Goal: Task Accomplishment & Management: Use online tool/utility

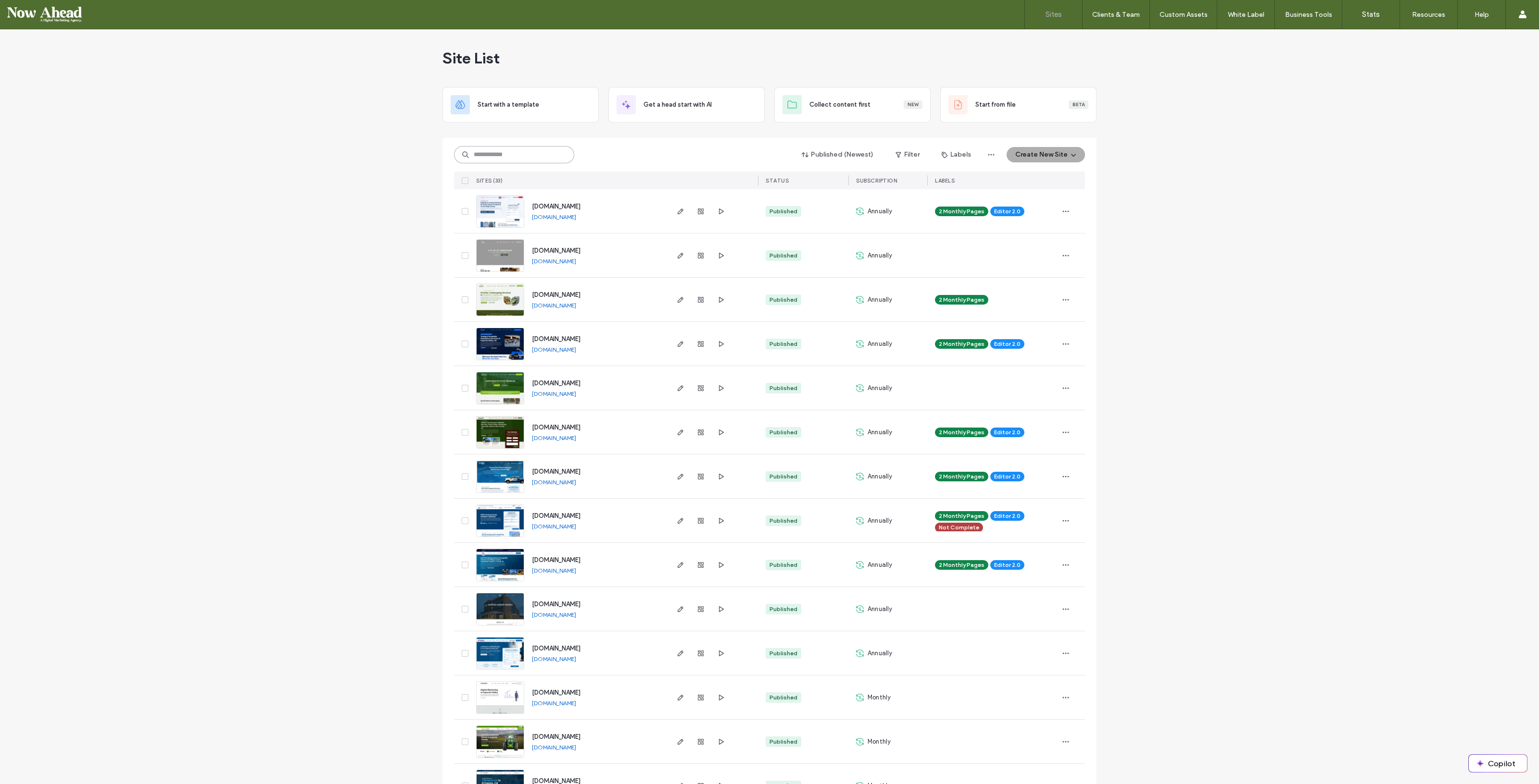
click at [500, 154] on input at bounding box center [514, 154] width 120 height 17
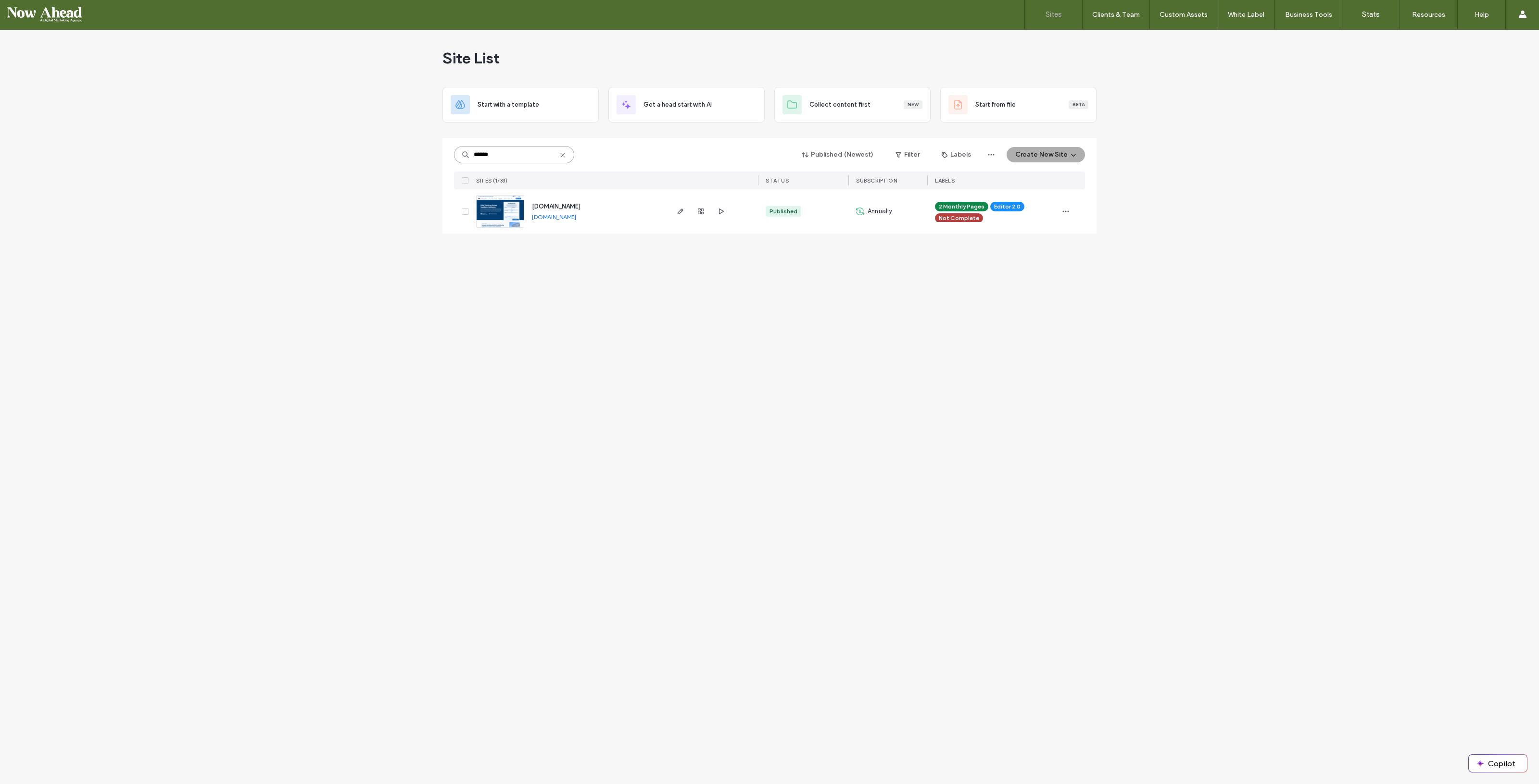
type input "******"
click at [547, 207] on span "www.samanohvac.com" at bounding box center [555, 207] width 48 height 7
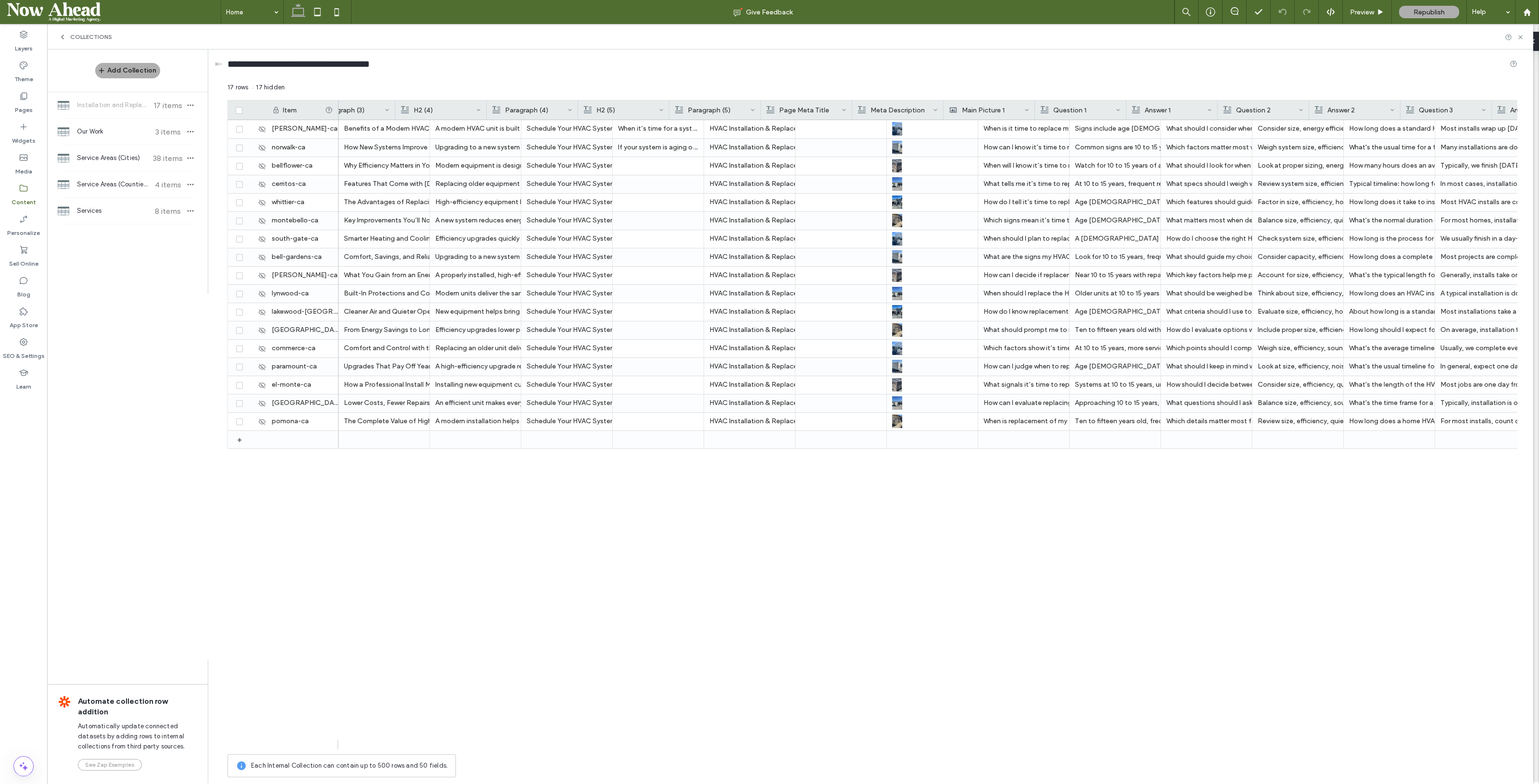
scroll to position [0, 1039]
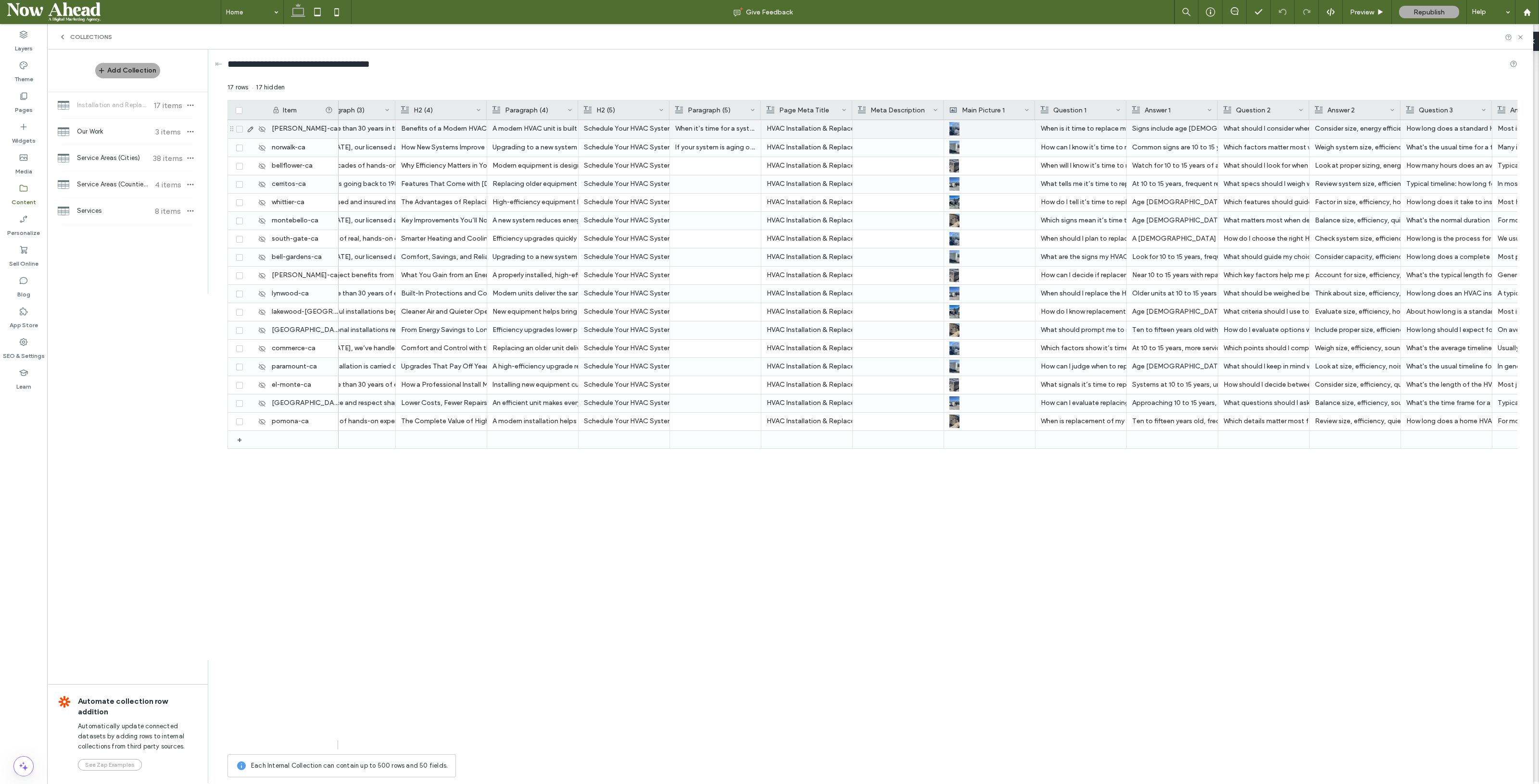
click at [712, 126] on p "When it’s time for a system upgrade, Samano Heating and Air Conditioning delive…" at bounding box center [715, 128] width 80 height 17
click at [712, 126] on p "When it’s time for a system upgrade, Samano Heating and Air Conditioning delive…" at bounding box center [715, 129] width 80 height 17
drag, startPoint x: 744, startPoint y: 157, endPoint x: 732, endPoint y: 159, distance: 12.2
click at [732, 152] on span "**********" at bounding box center [761, 135] width 180 height 33
drag, startPoint x: 827, startPoint y: 158, endPoint x: 673, endPoint y: 120, distance: 158.6
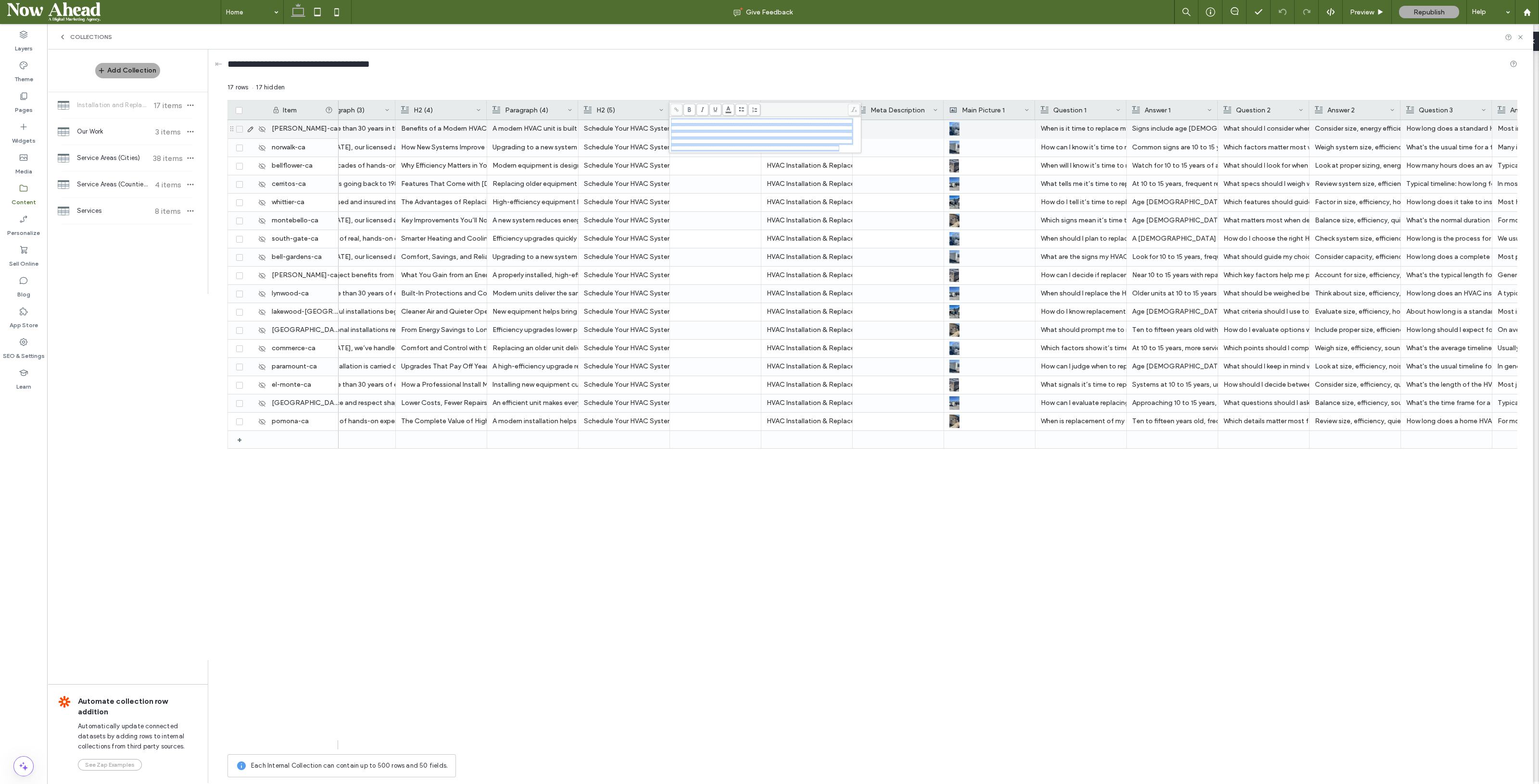
click at [673, 120] on div "**********" at bounding box center [765, 135] width 189 height 34
copy span "**********"
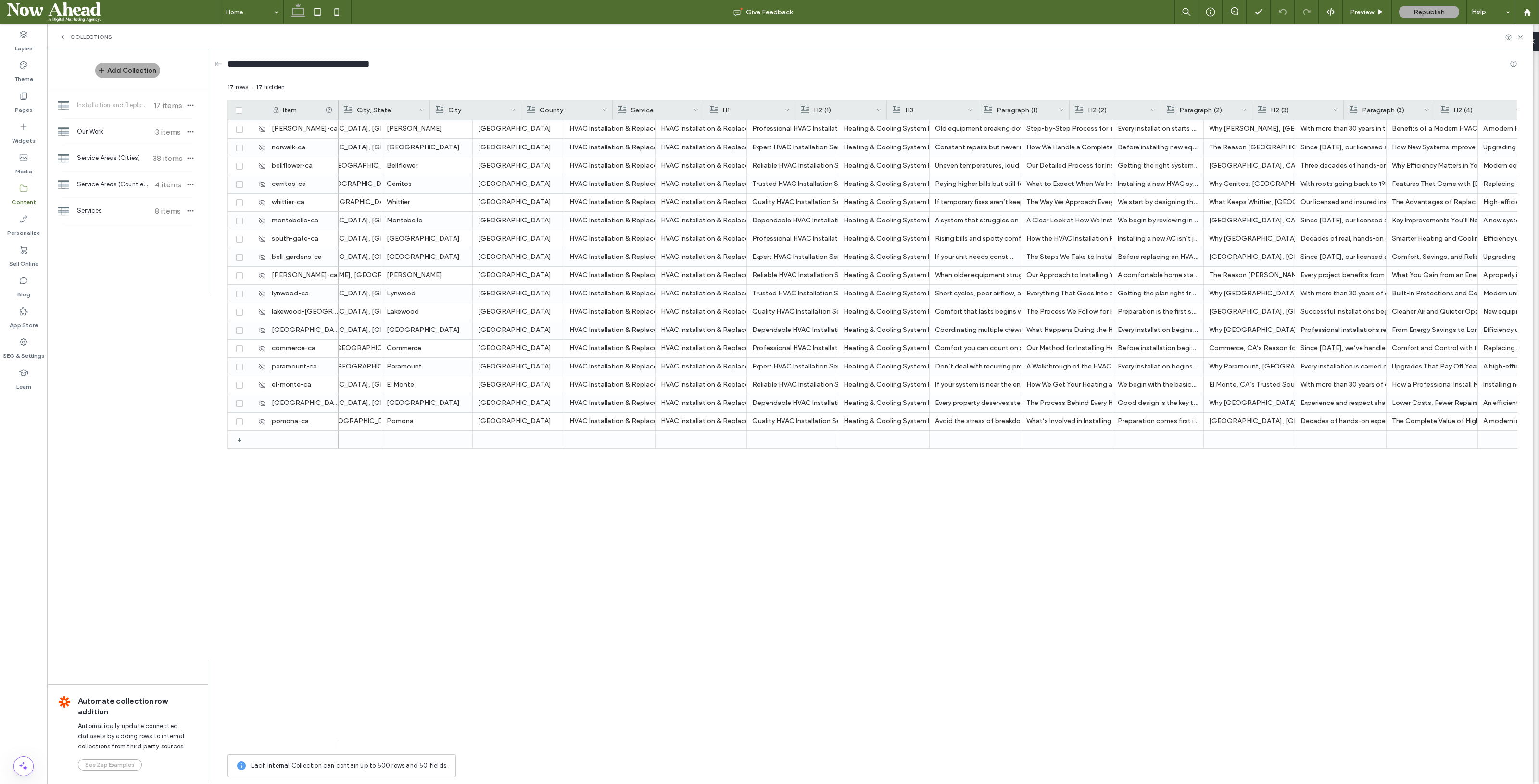
scroll to position [0, 0]
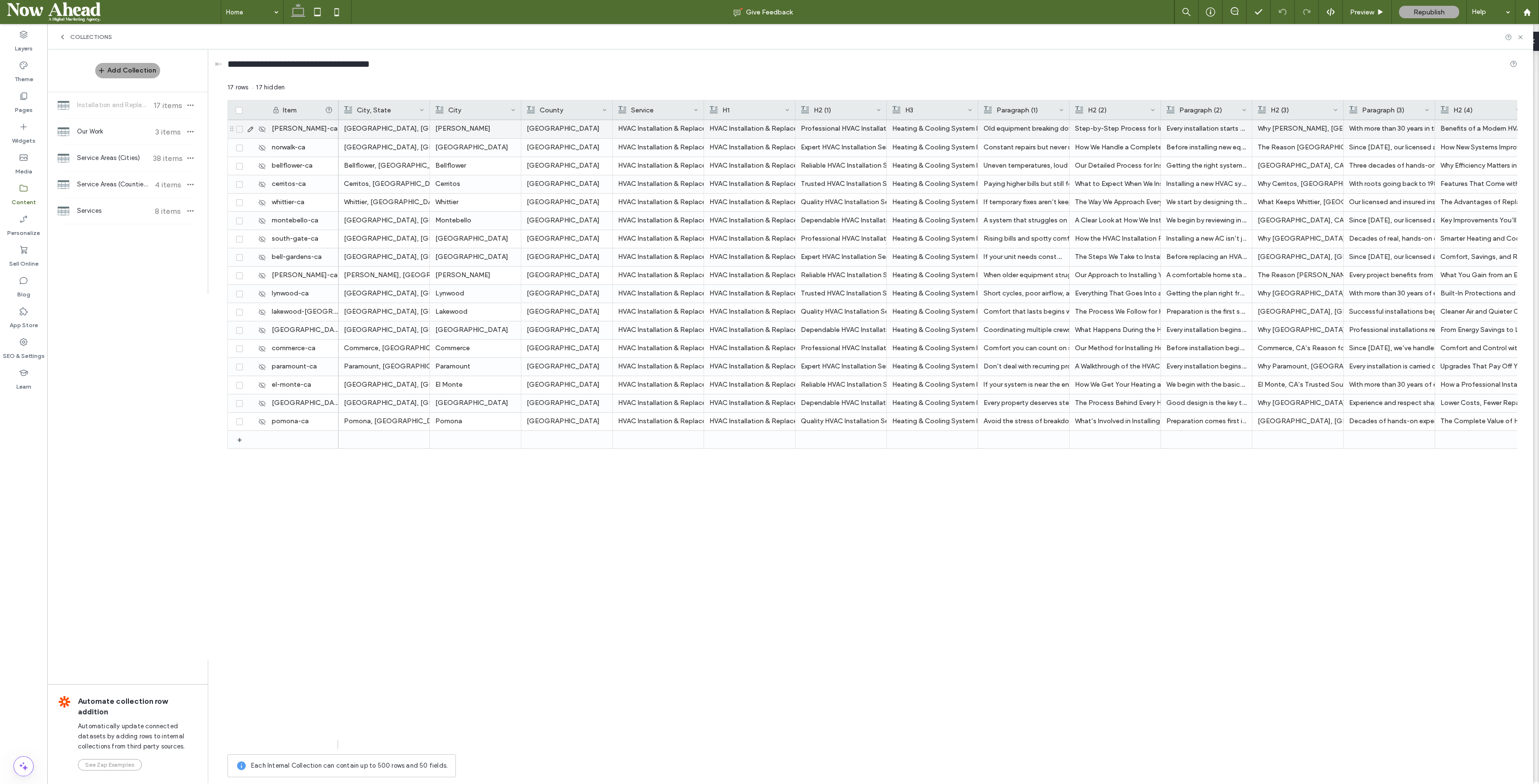
click at [247, 126] on icon at bounding box center [250, 129] width 7 height 7
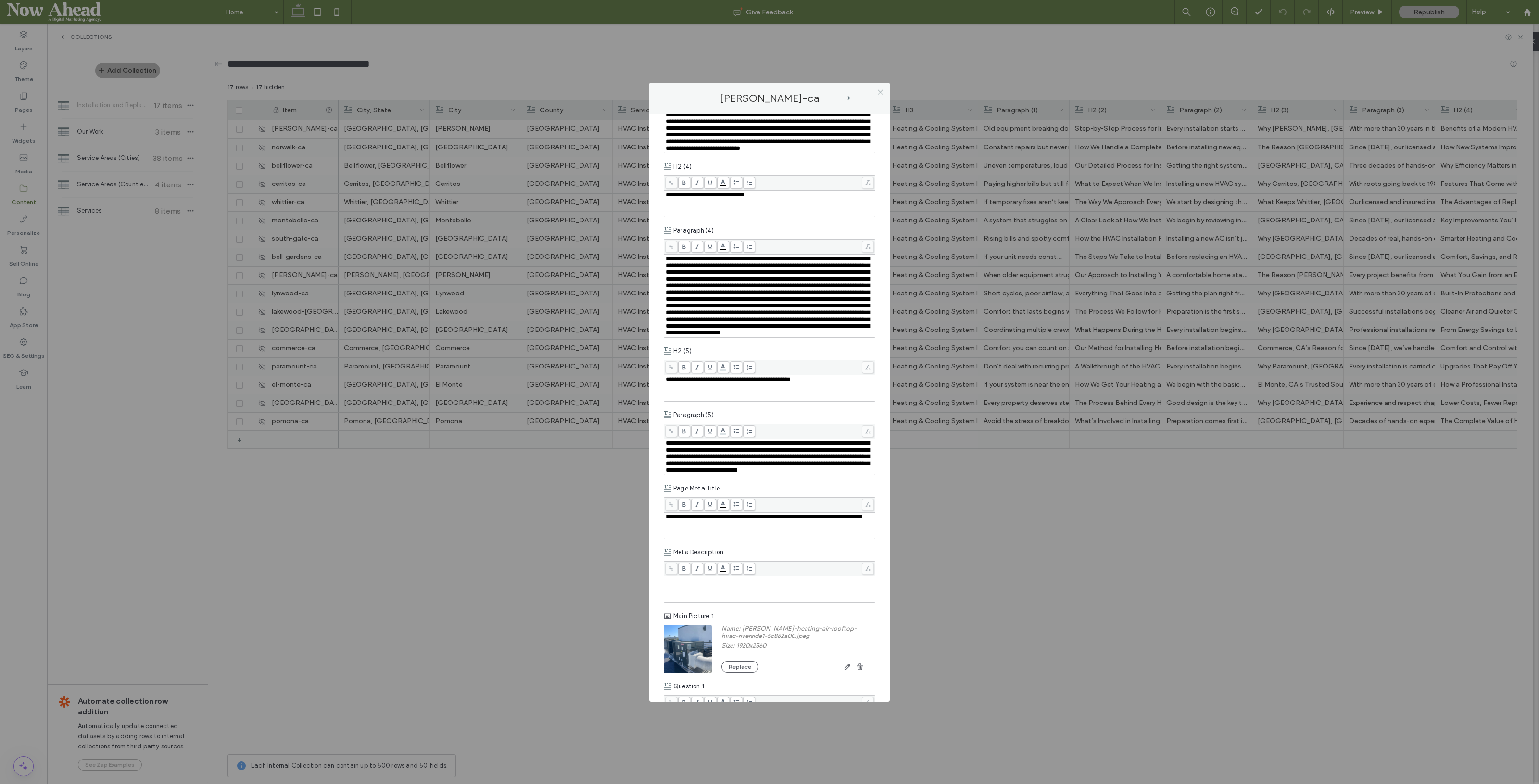
scroll to position [1082, 0]
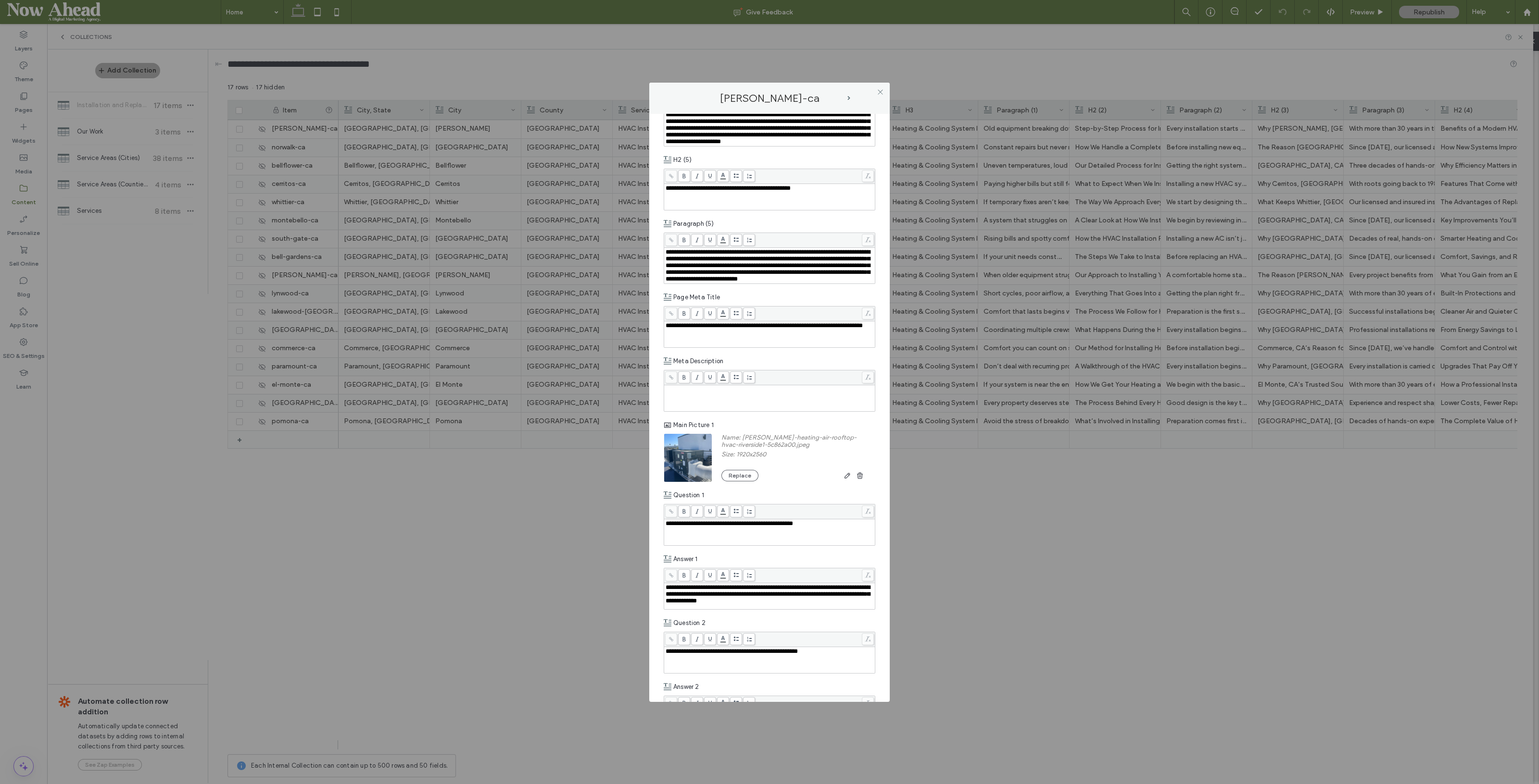
click at [880, 90] on icon at bounding box center [880, 92] width 7 height 7
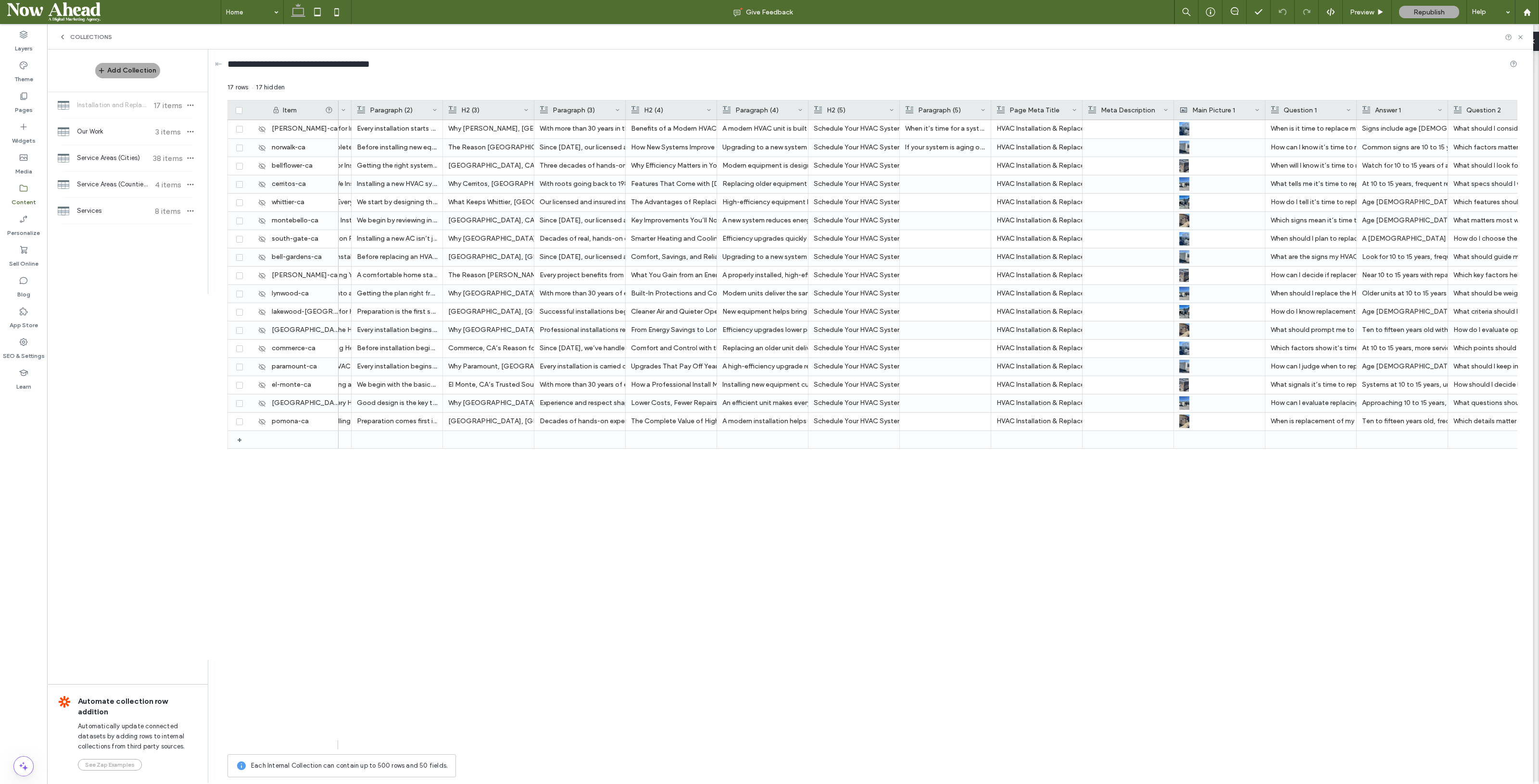
scroll to position [0, 811]
click at [946, 127] on p "When it’s time for a system upgrade, Samano Heating and Air Conditioning delive…" at bounding box center [944, 128] width 80 height 17
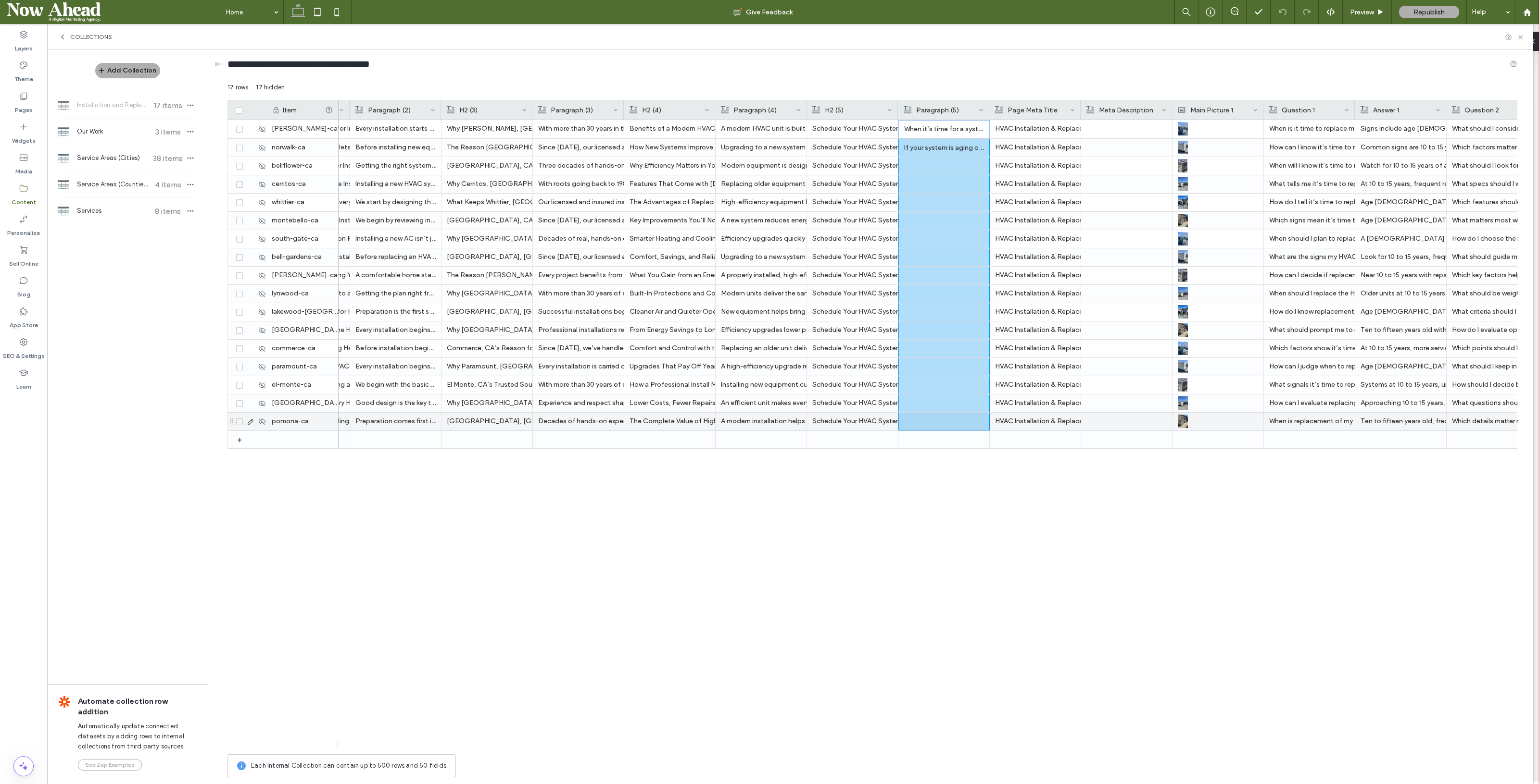
click at [956, 417] on div at bounding box center [944, 421] width 80 height 17
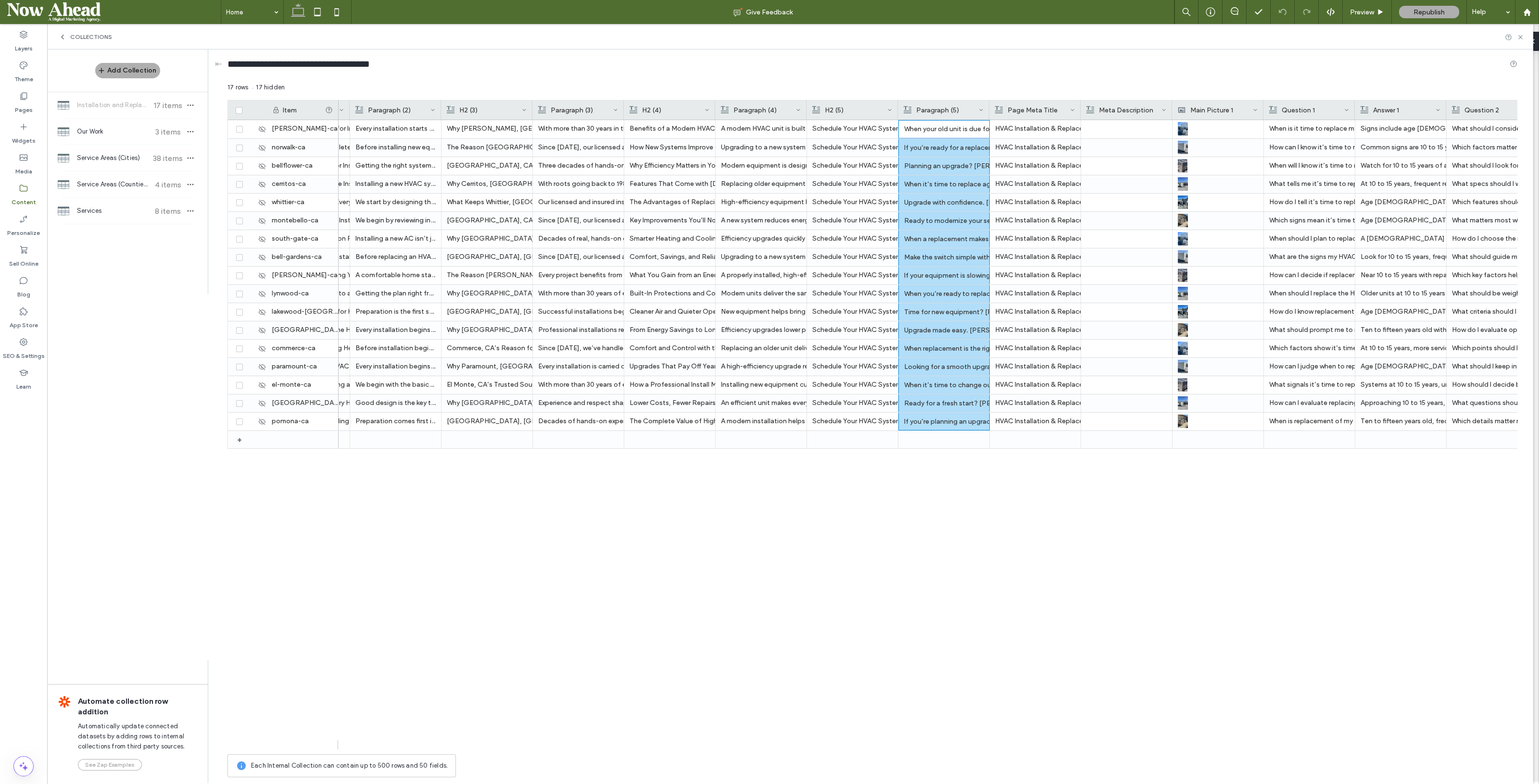
click at [642, 563] on div "Consider size, energy efficiency, quiet operation, easy-to-use controls, warran…" at bounding box center [928, 435] width 1179 height 630
click at [649, 338] on div "From Energy Savings to Longer Equipment Life" at bounding box center [670, 329] width 80 height 17
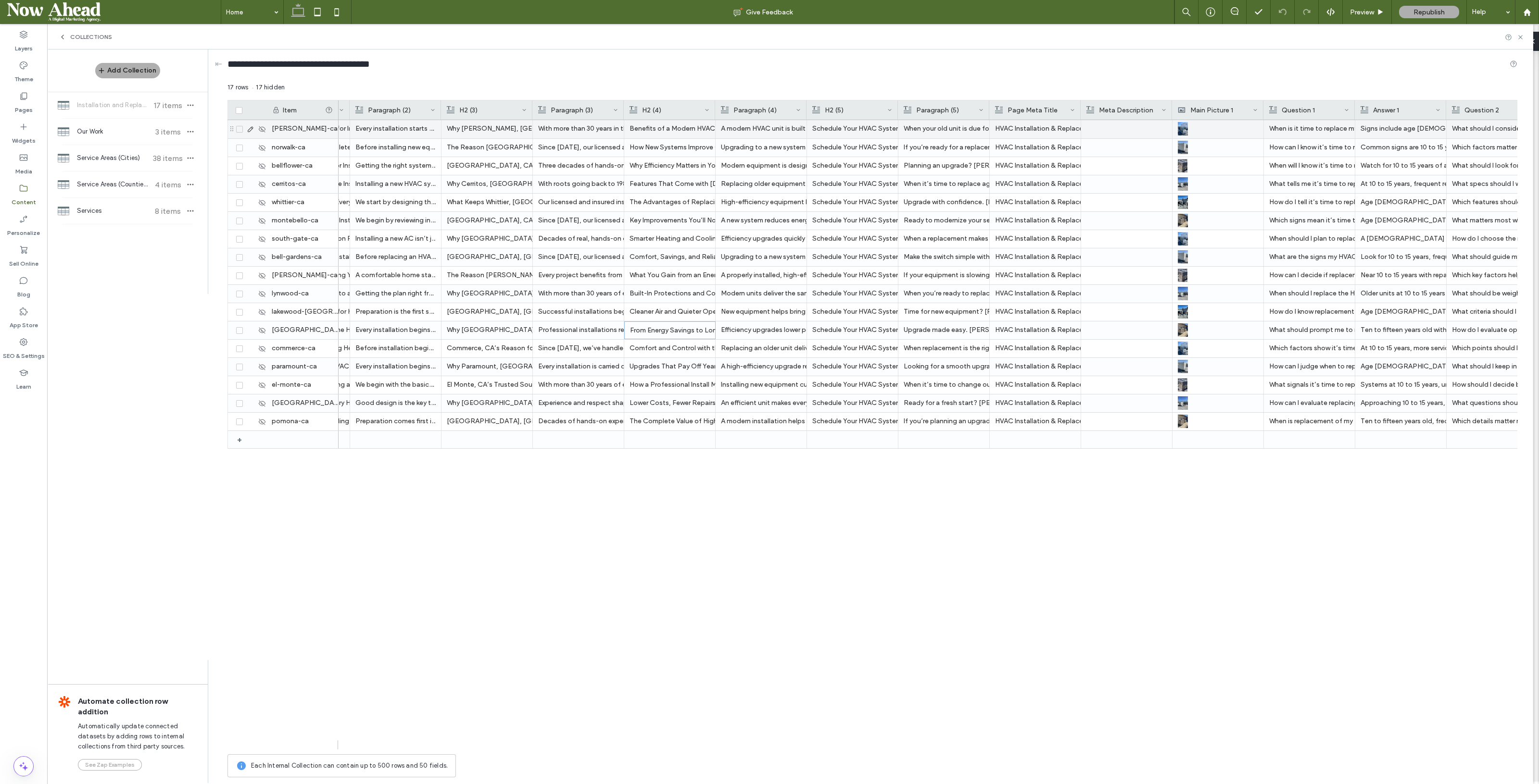
click at [248, 127] on icon at bounding box center [250, 129] width 7 height 7
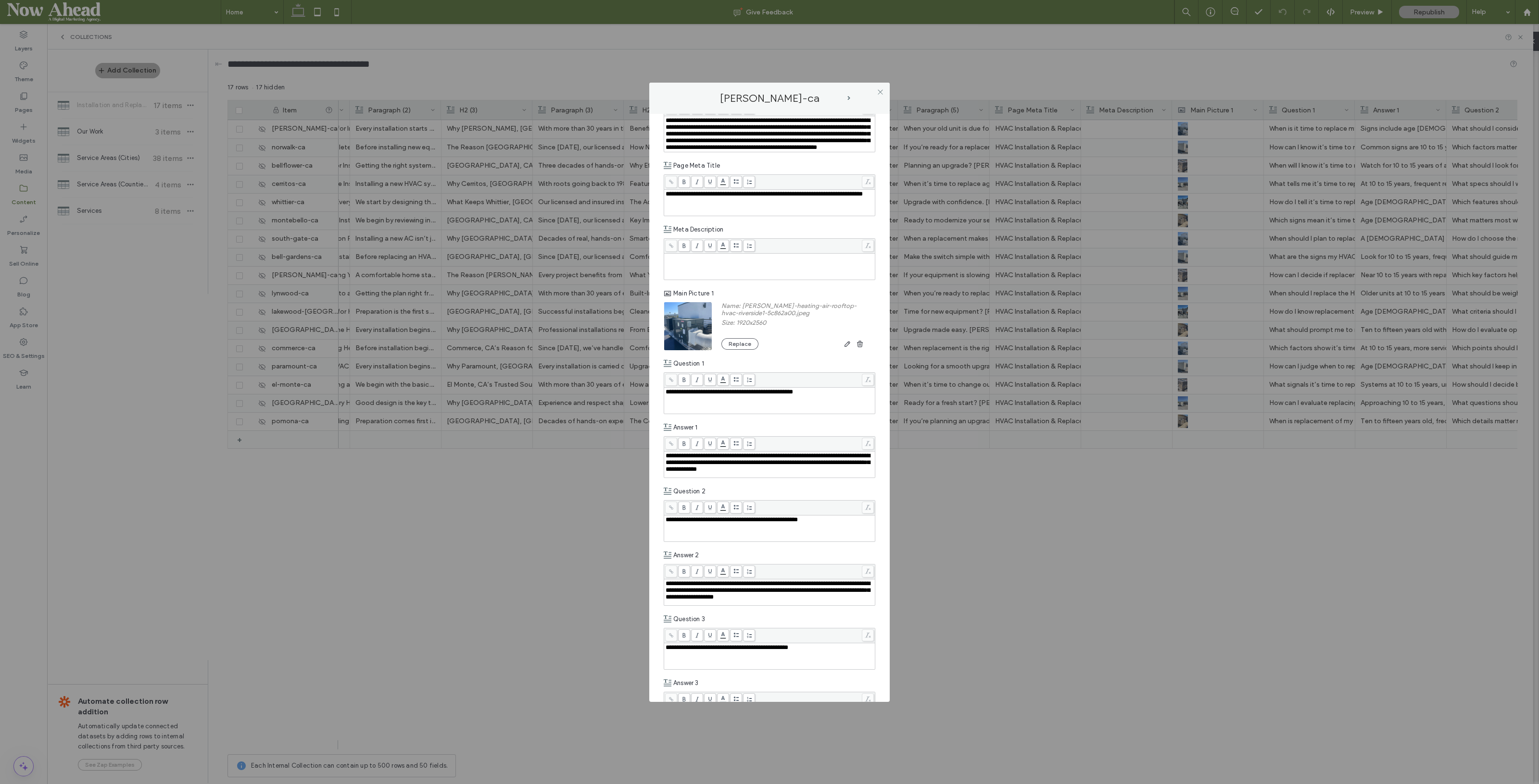
scroll to position [1321, 0]
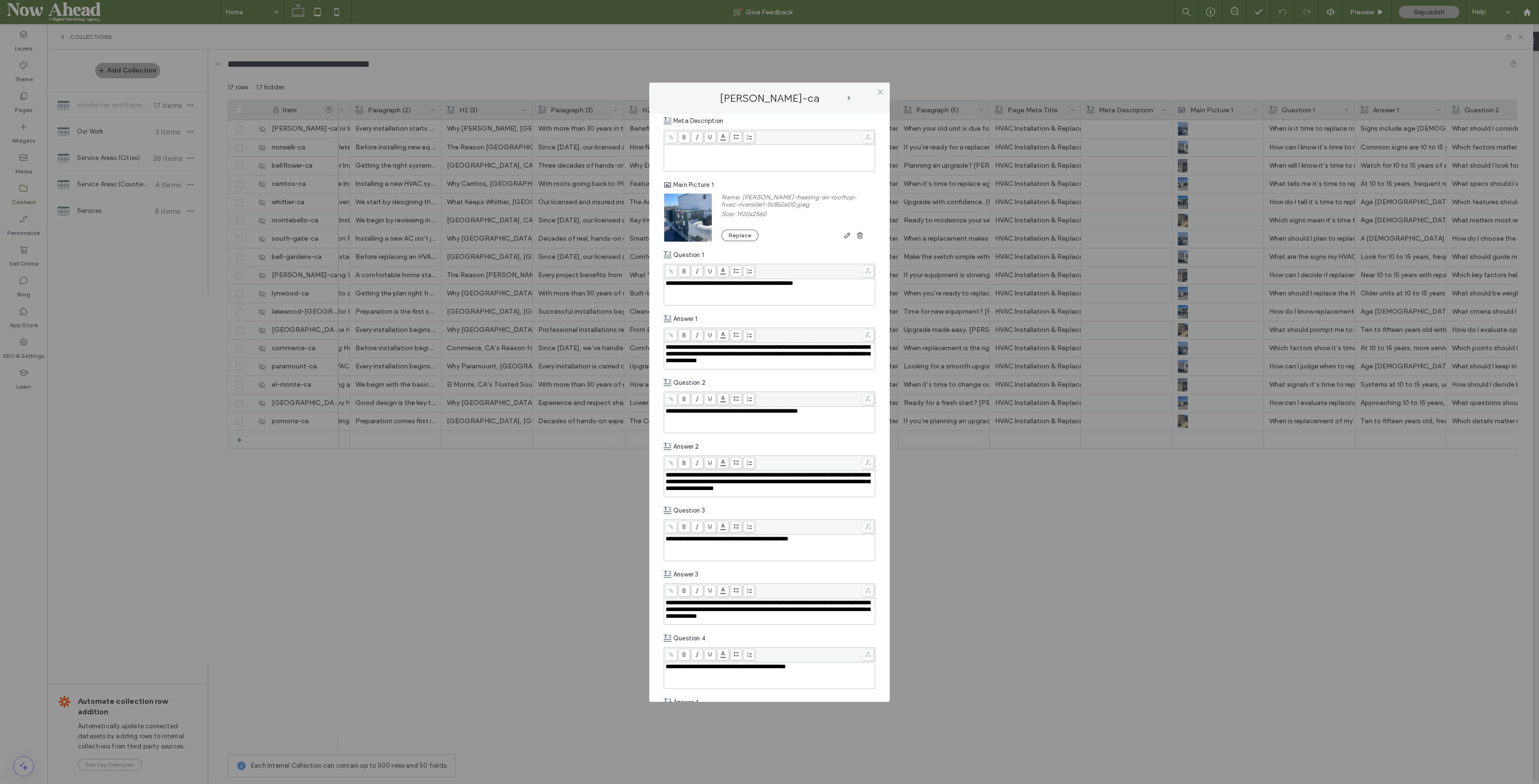
click at [878, 90] on icon at bounding box center [880, 92] width 7 height 7
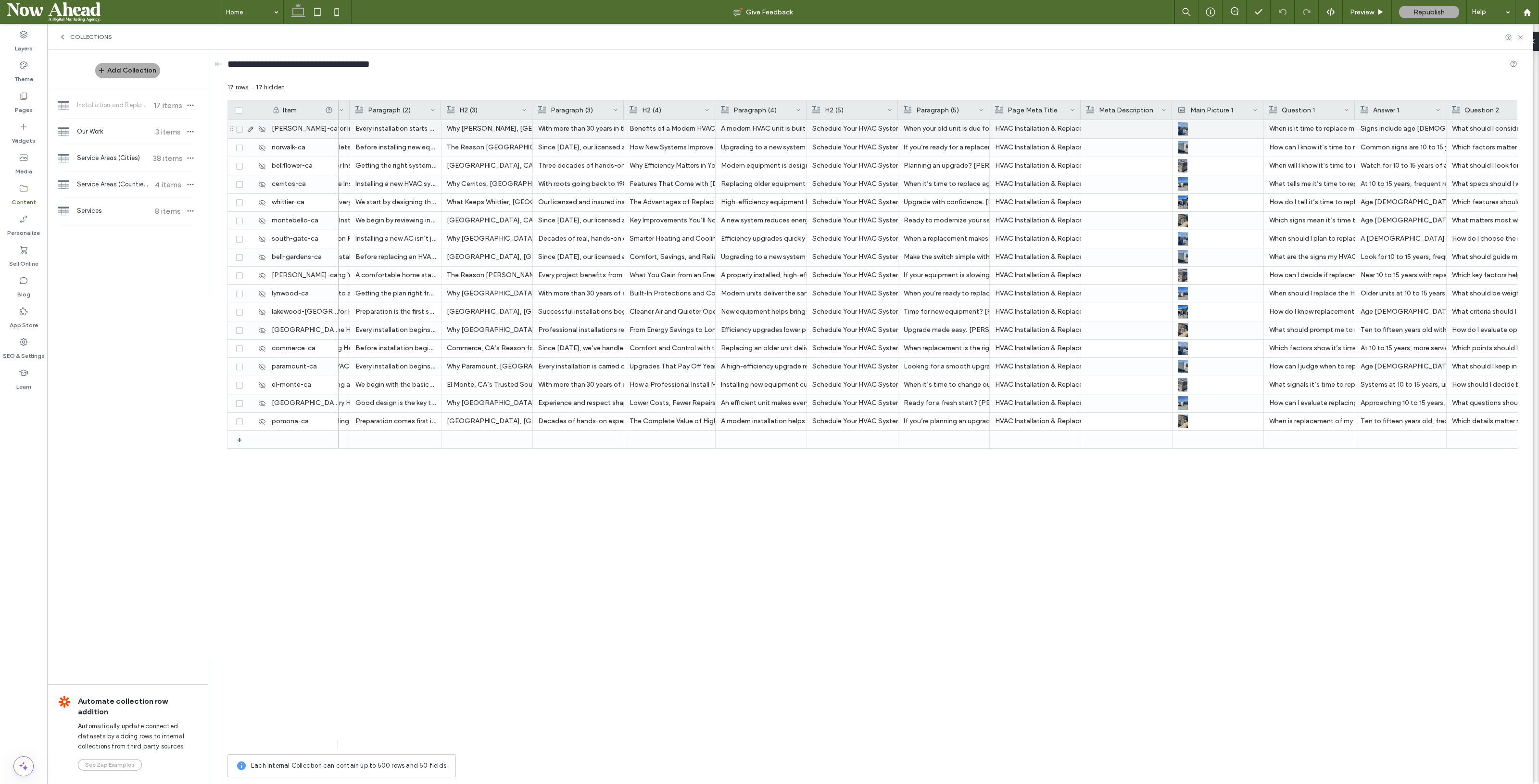
click at [1102, 128] on div at bounding box center [1126, 129] width 80 height 18
click at [1117, 418] on div at bounding box center [1126, 422] width 80 height 18
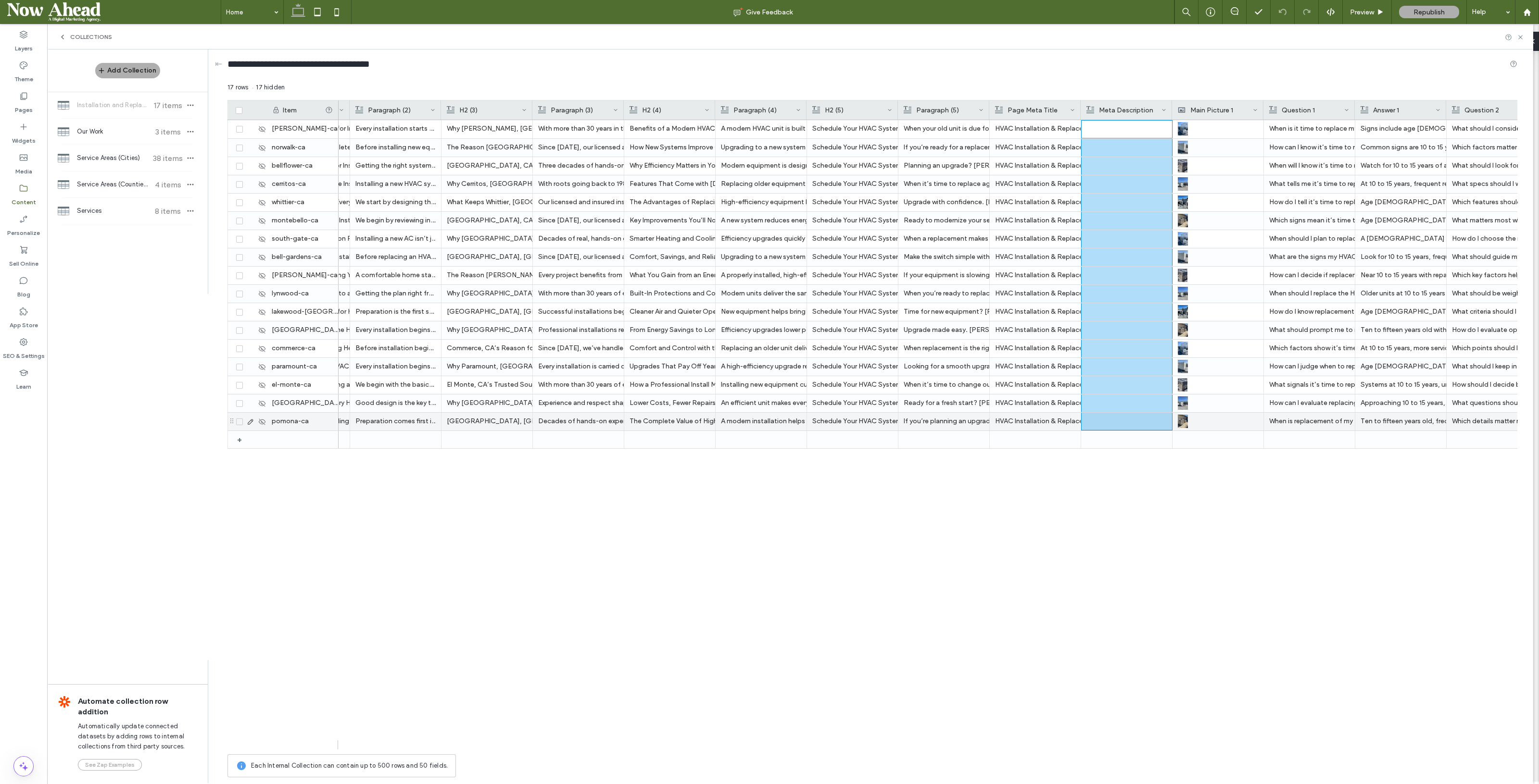
scroll to position [0, 0]
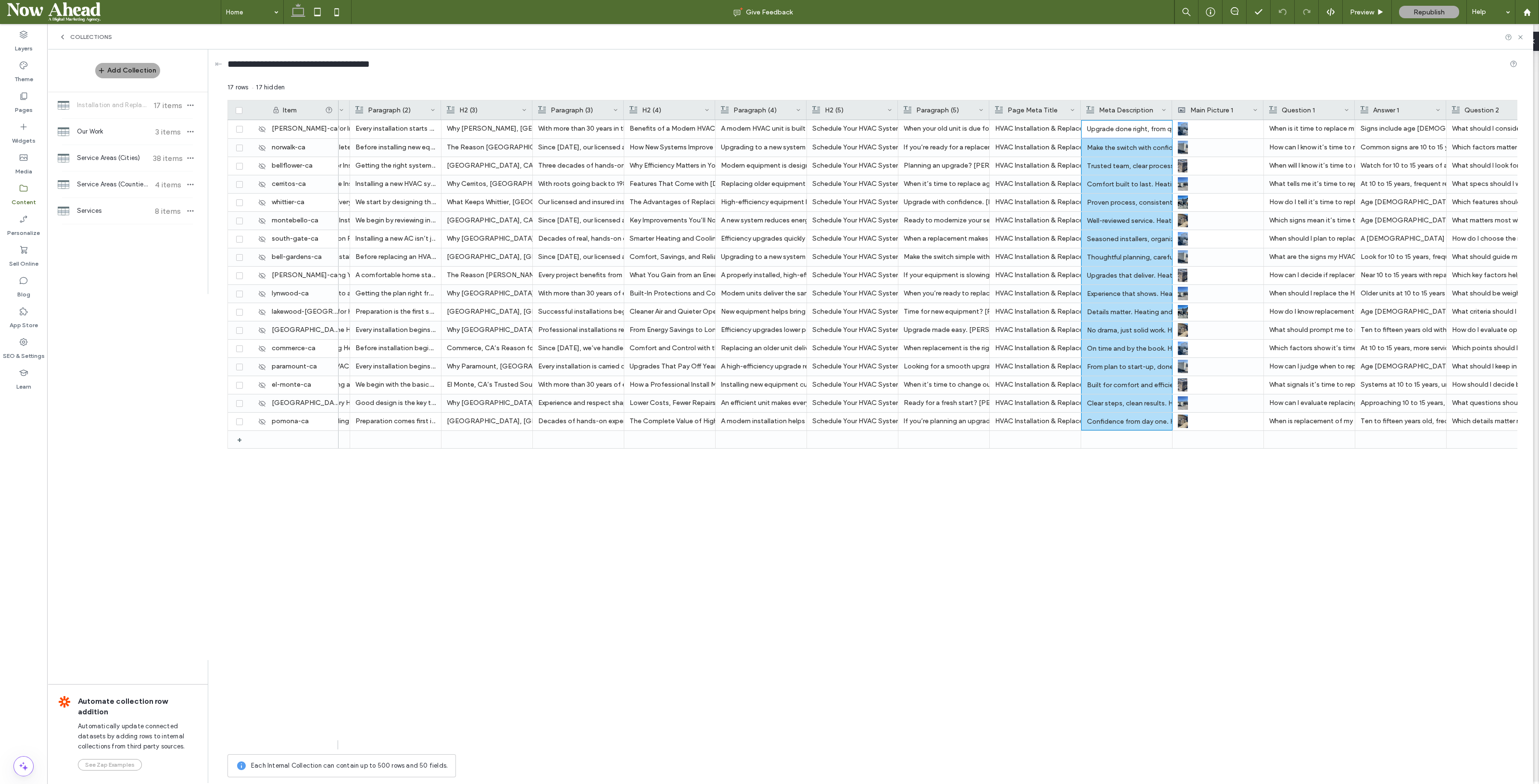
click at [1094, 488] on div "Consider size, energy efficiency, quiet operation, easy-to-use controls, warran…" at bounding box center [928, 435] width 1179 height 630
click at [249, 127] on icon at bounding box center [250, 129] width 7 height 7
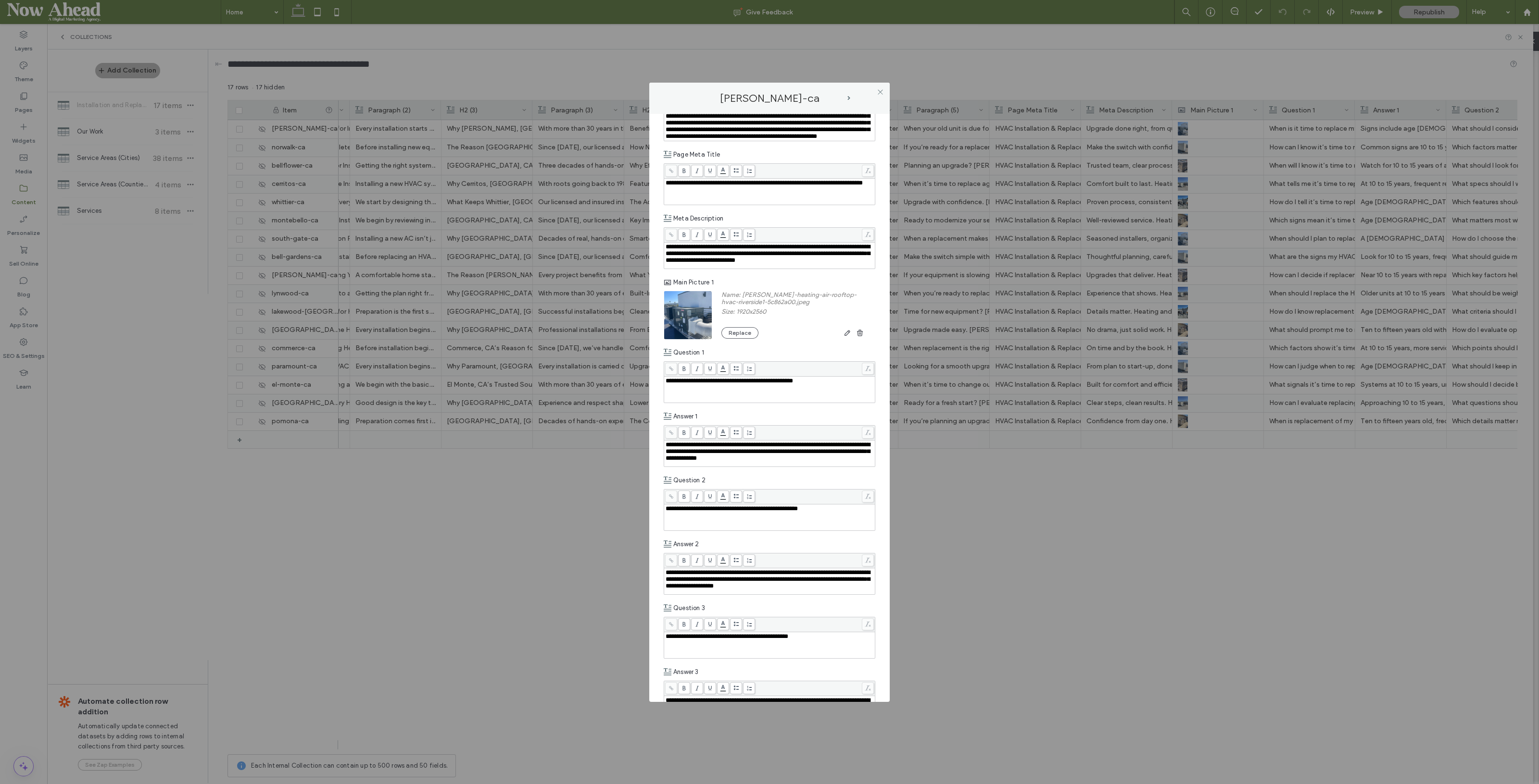
scroll to position [1321, 0]
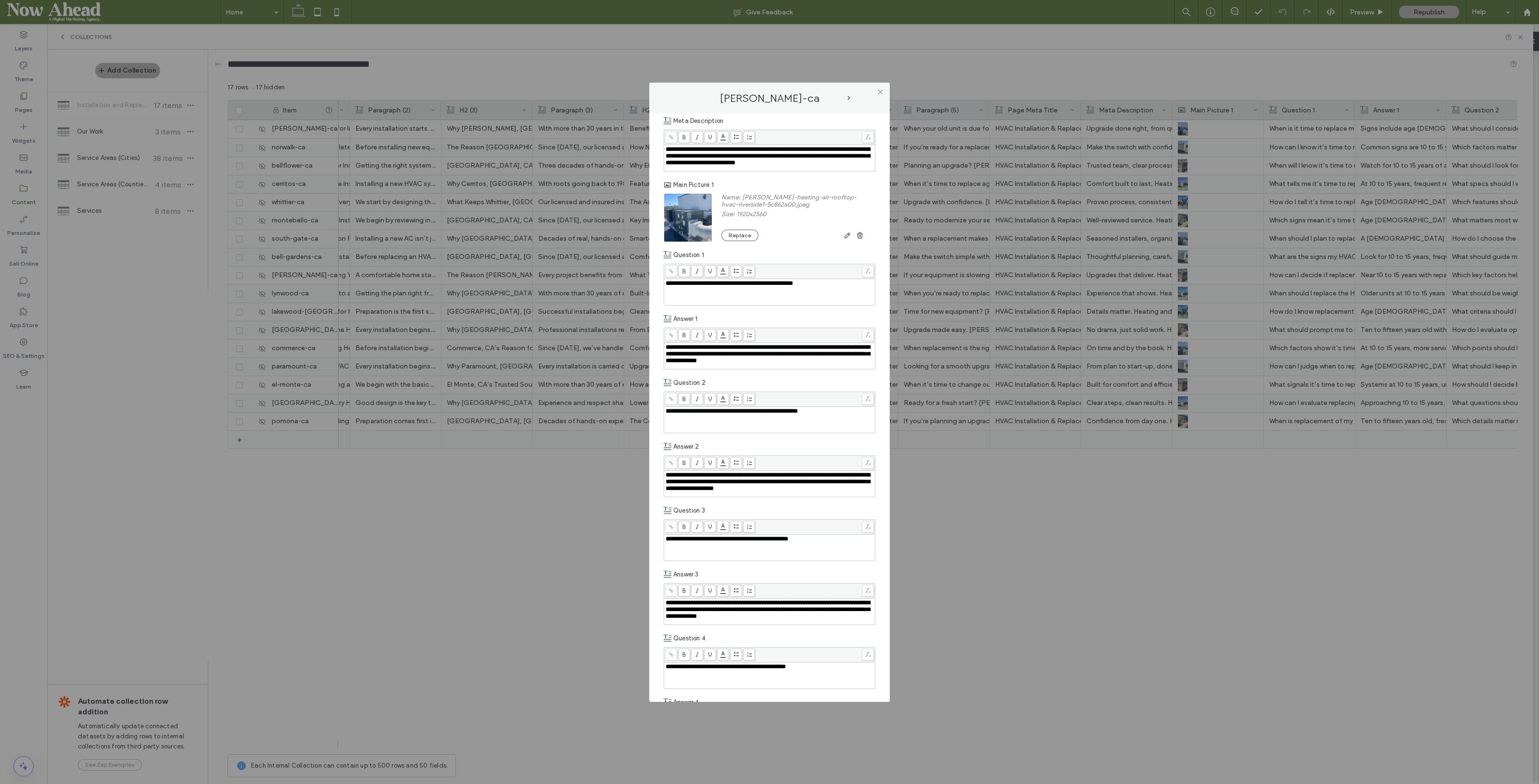
click at [847, 96] on span "next-arrow" at bounding box center [848, 98] width 3 height 4
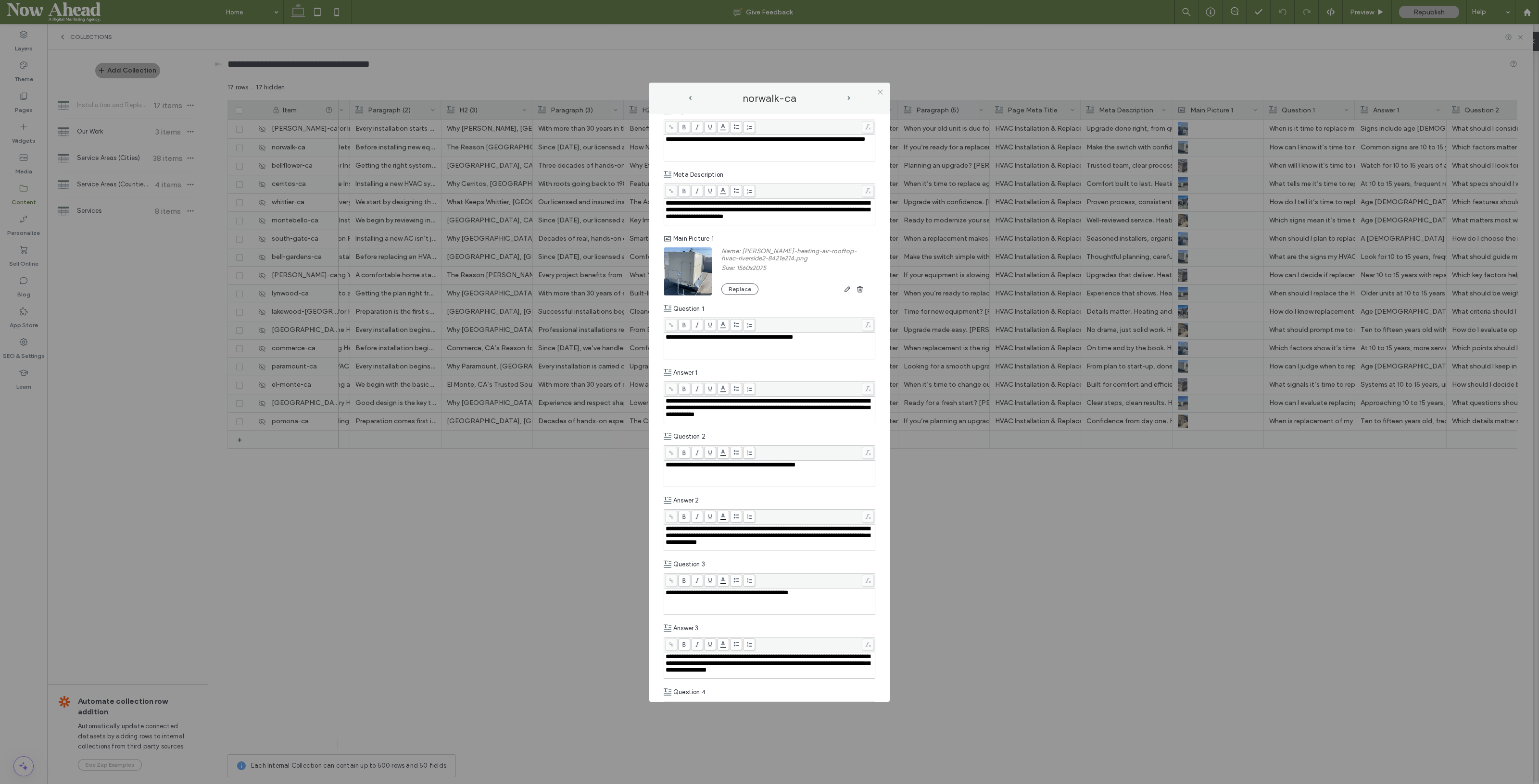
scroll to position [1262, 0]
click at [848, 99] on span "next-arrow" at bounding box center [848, 98] width 3 height 4
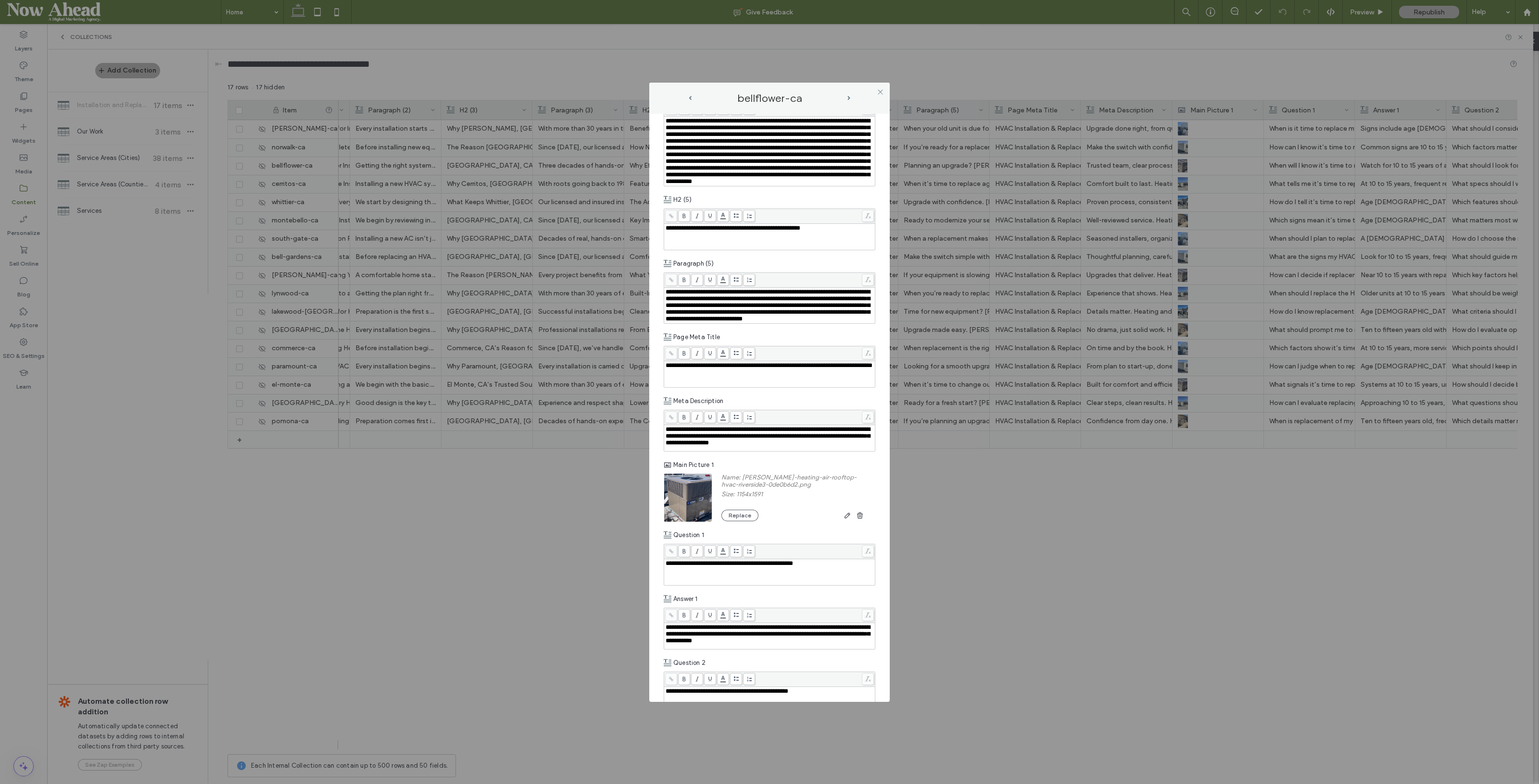
scroll to position [1201, 0]
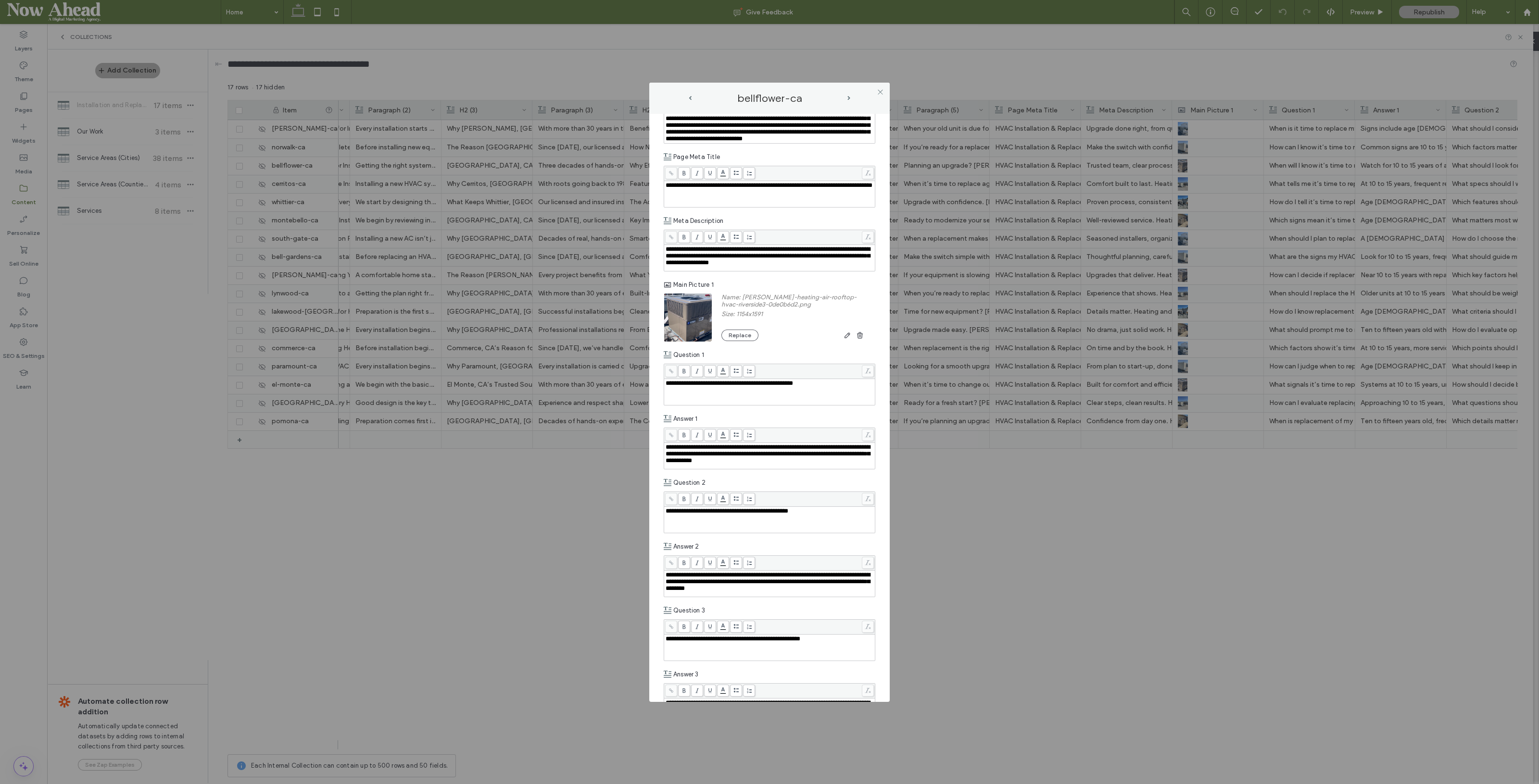
click at [848, 96] on span "next-arrow" at bounding box center [848, 98] width 3 height 4
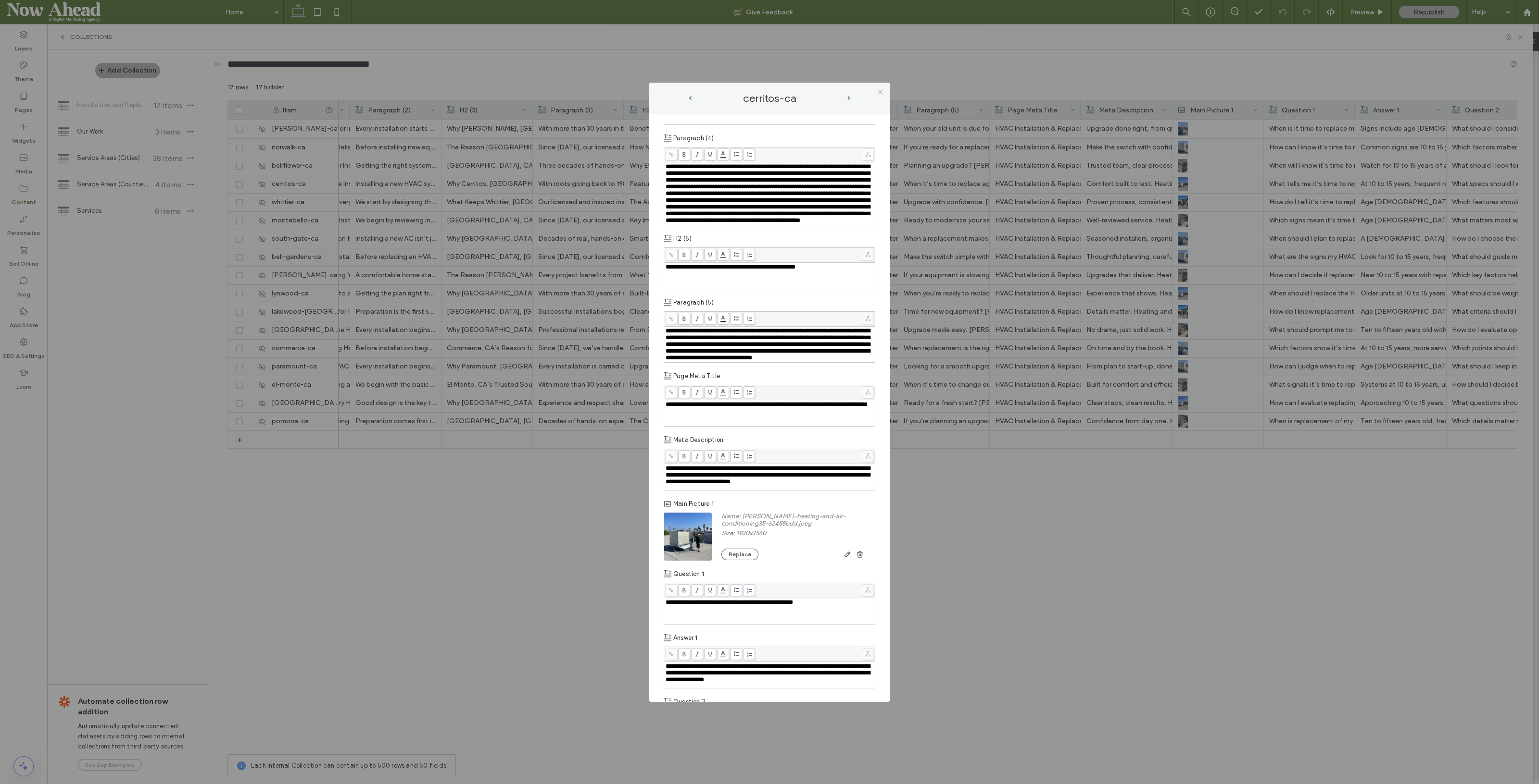
scroll to position [1021, 0]
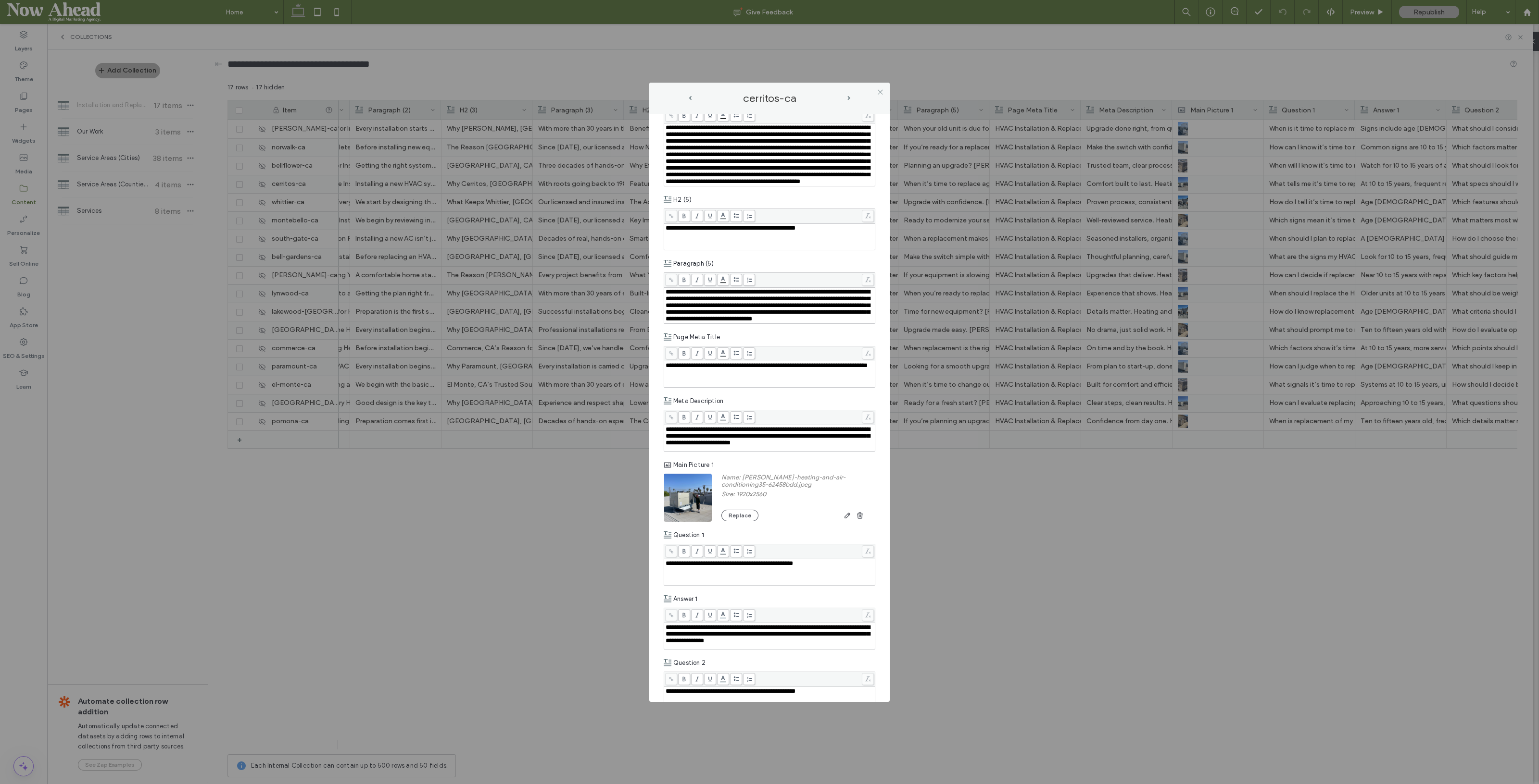
click at [849, 98] on span "next-arrow" at bounding box center [848, 98] width 3 height 4
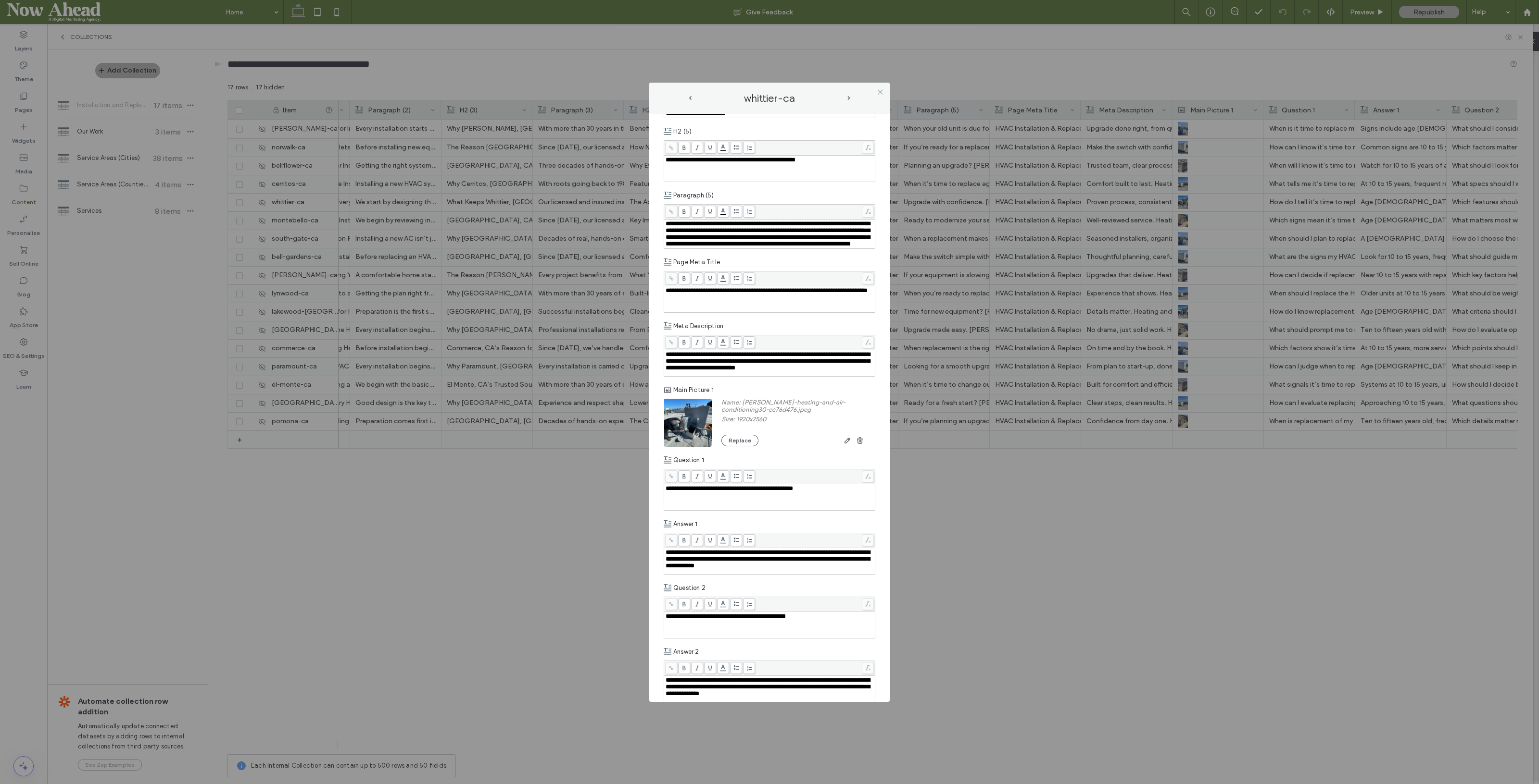
scroll to position [1141, 0]
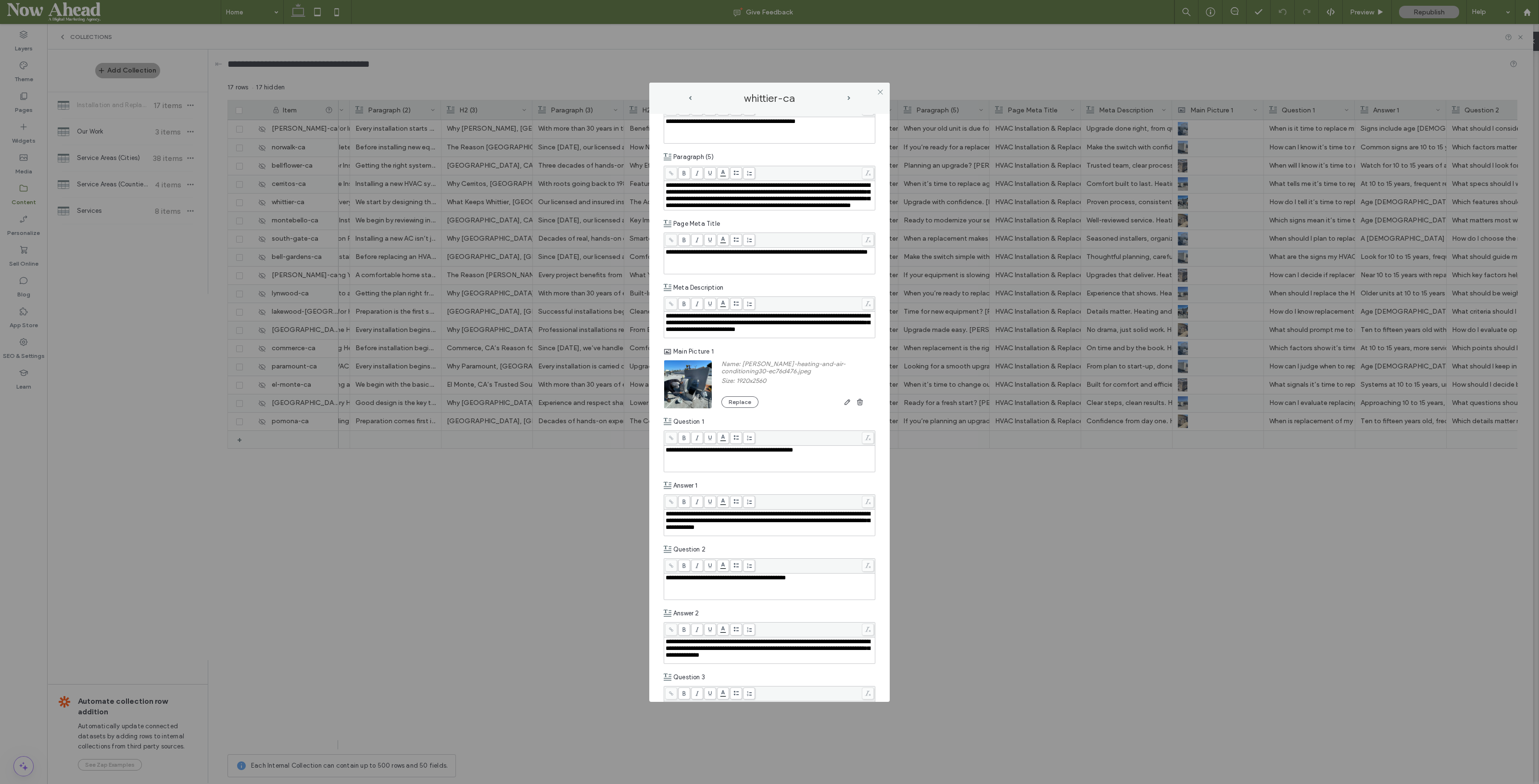
click at [848, 97] on span "next-arrow" at bounding box center [848, 98] width 3 height 4
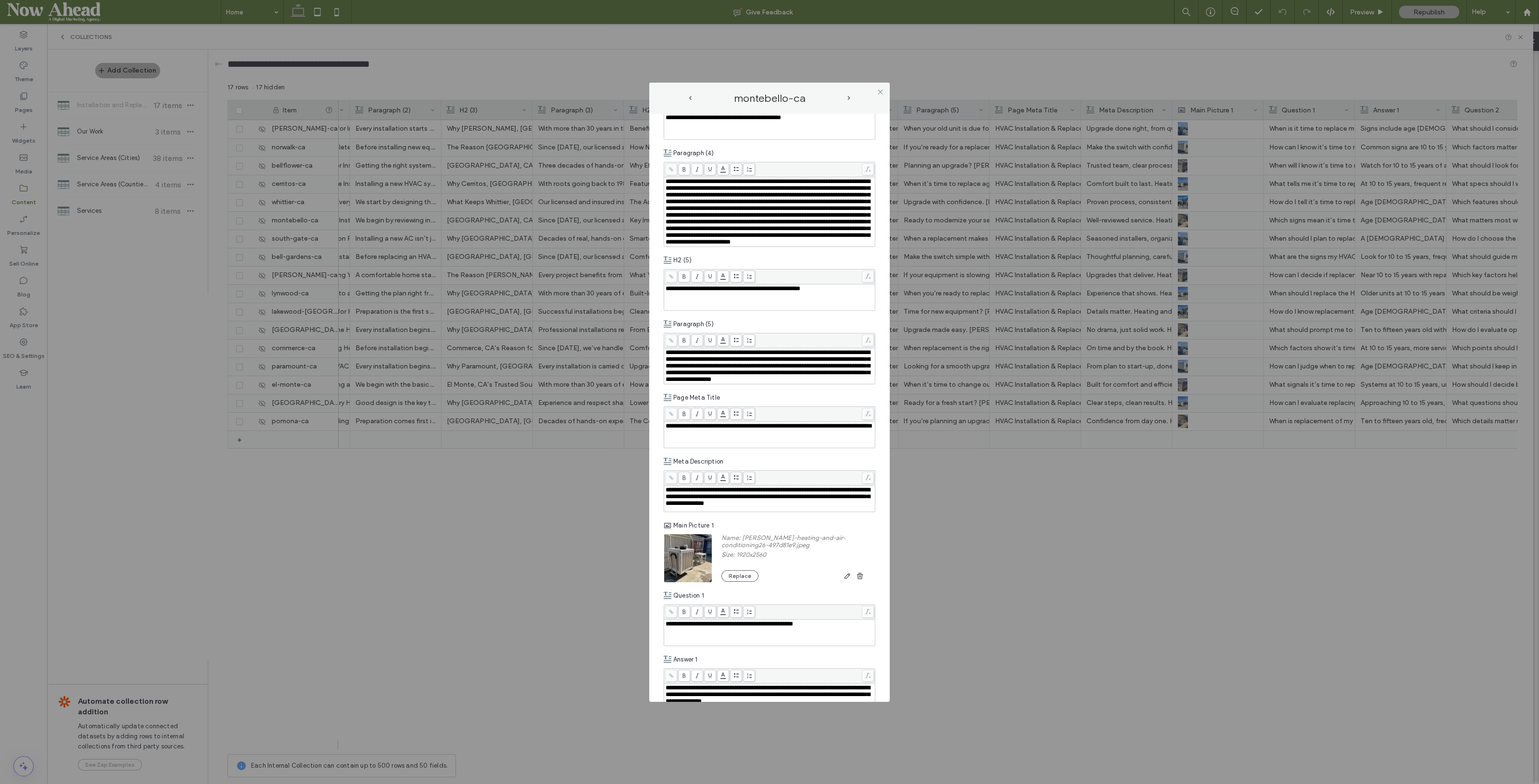
scroll to position [1082, 0]
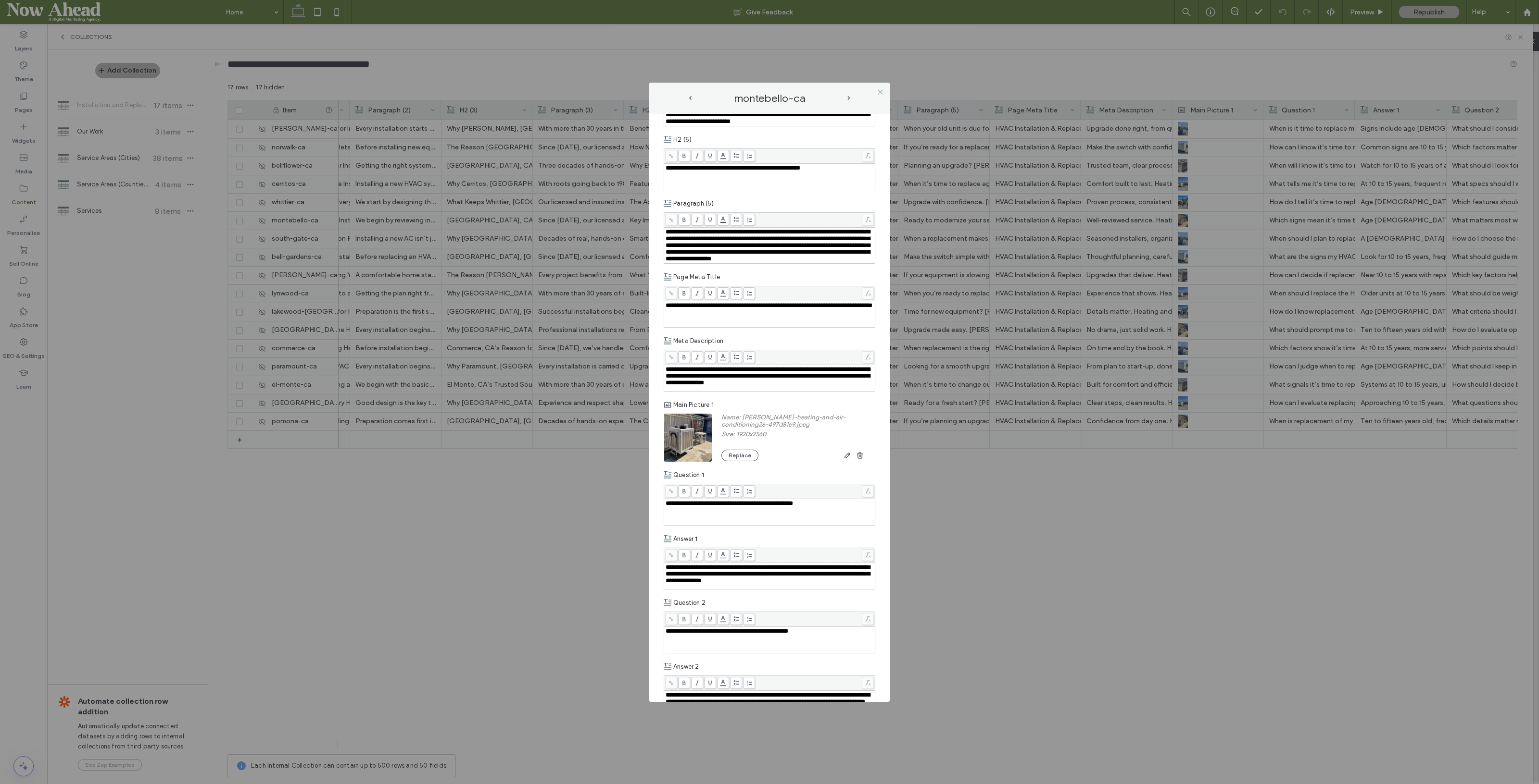
click at [848, 97] on span "next-arrow" at bounding box center [848, 98] width 3 height 4
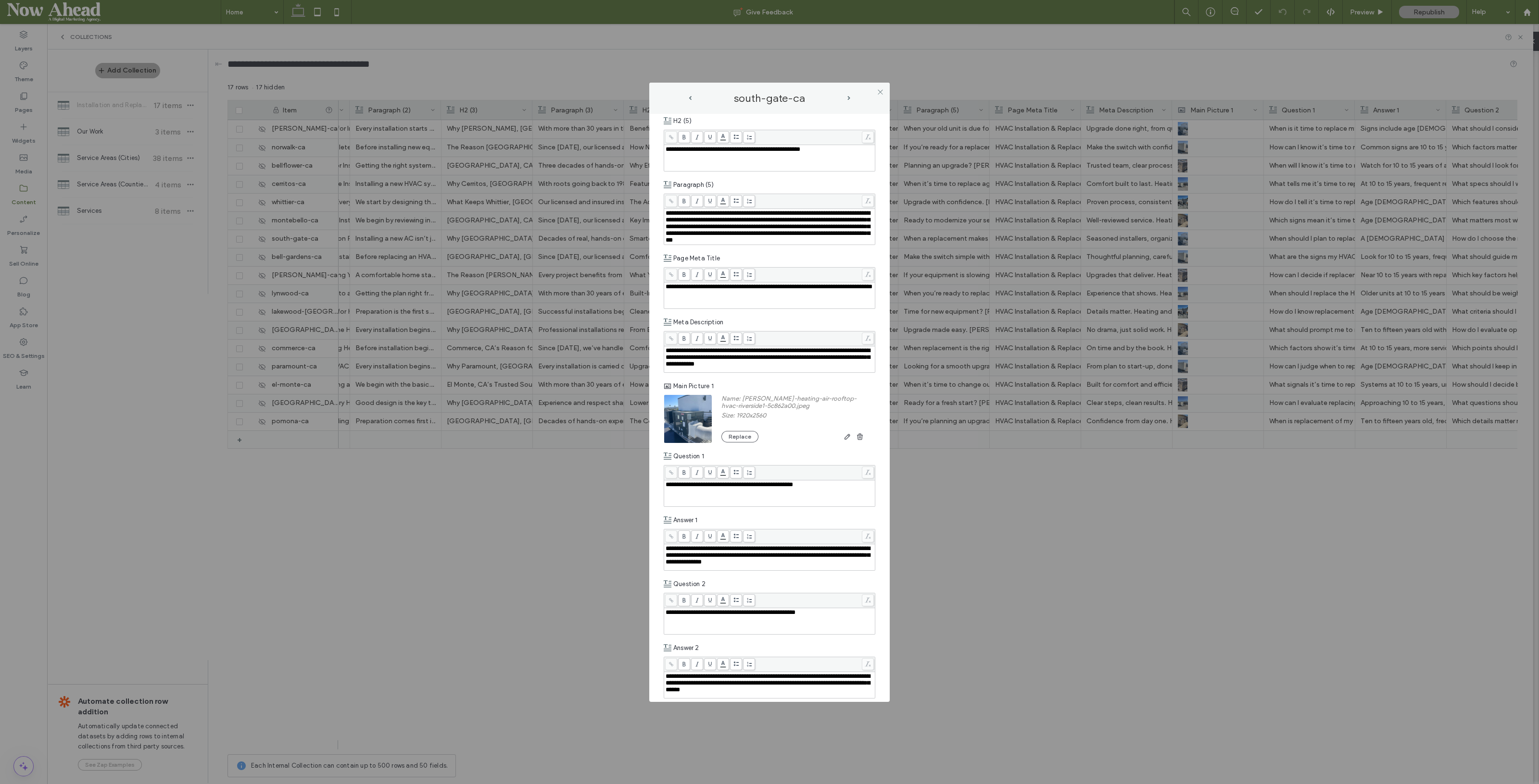
scroll to position [1141, 0]
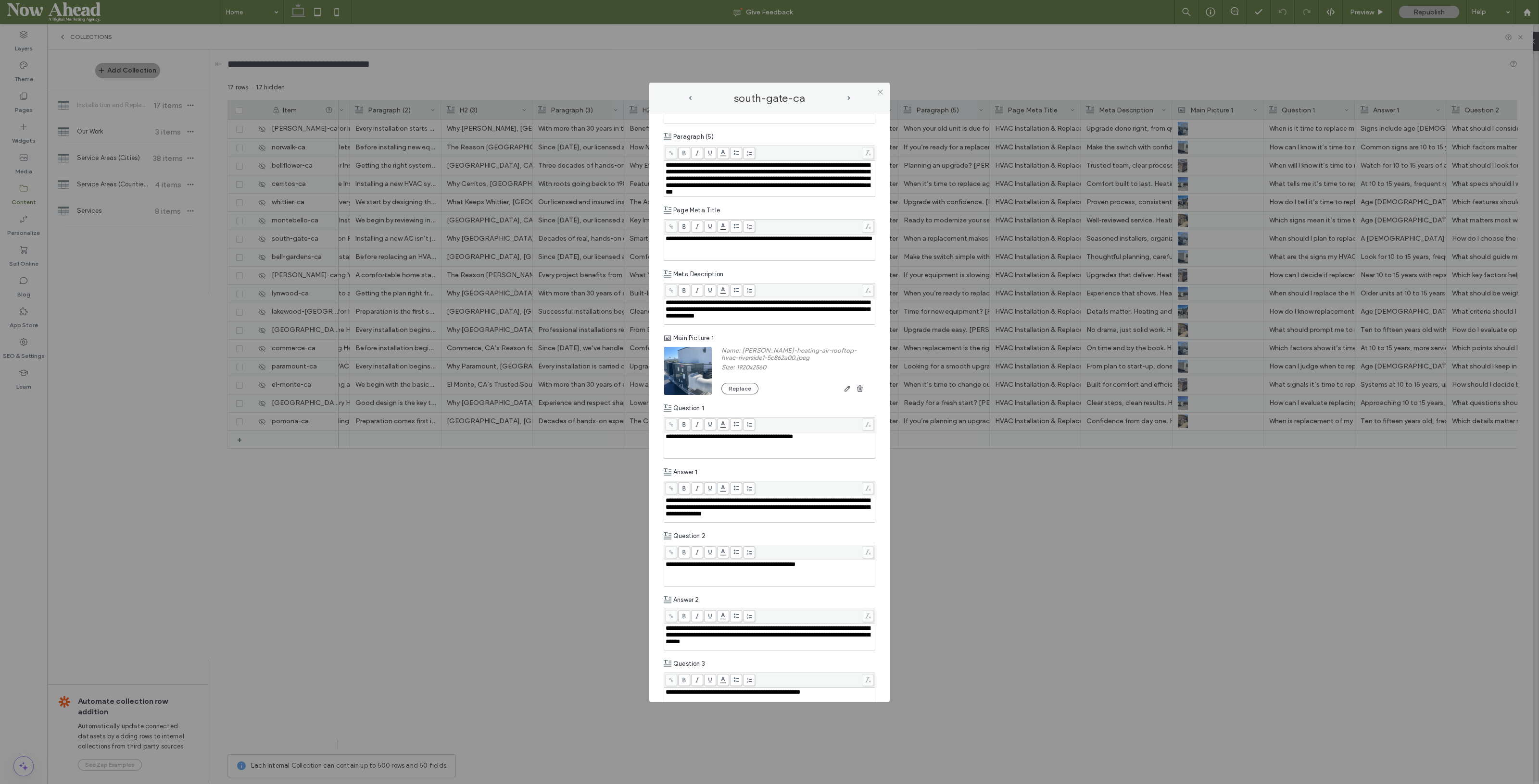
click at [849, 99] on span "next-arrow" at bounding box center [848, 98] width 3 height 4
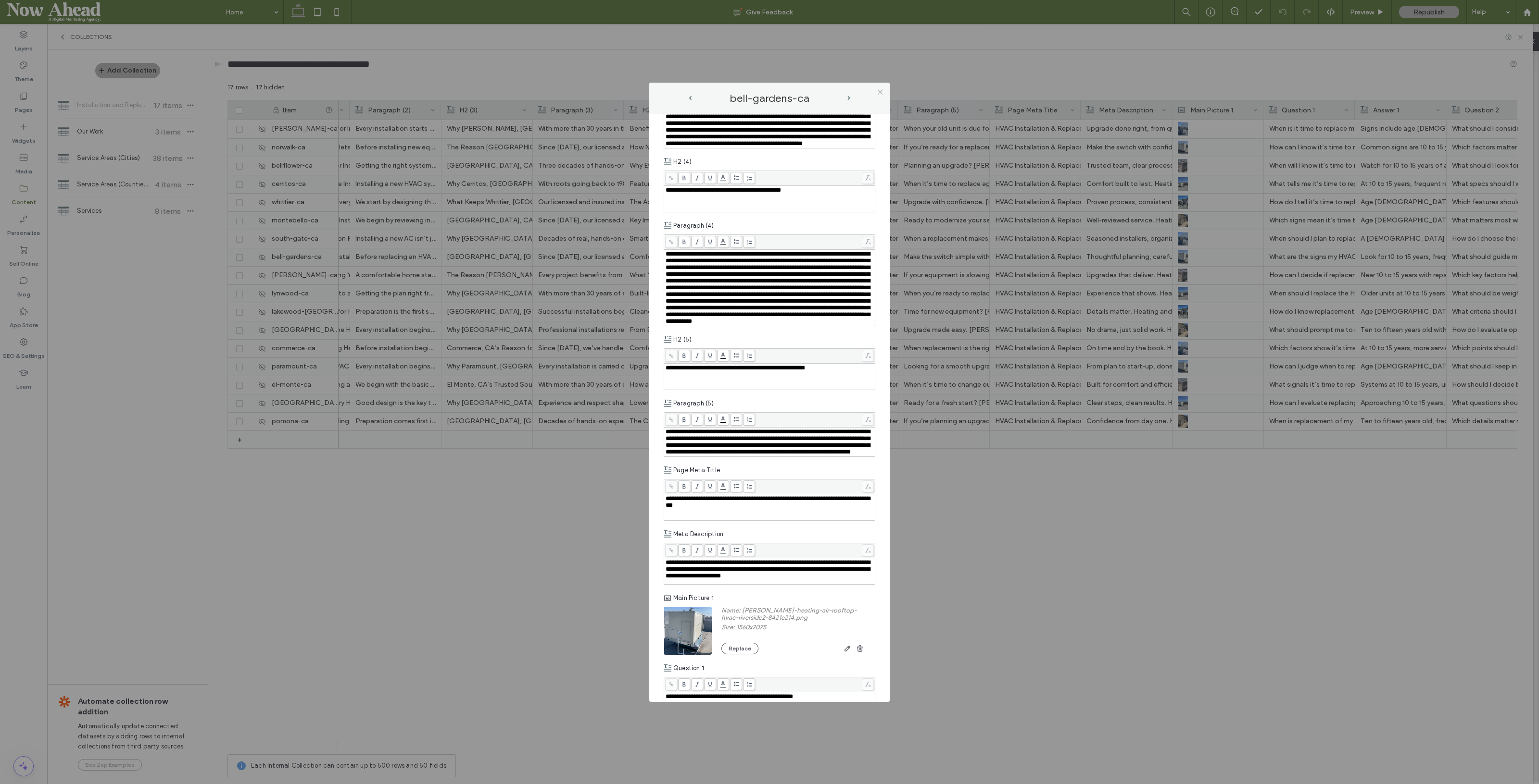
scroll to position [1021, 0]
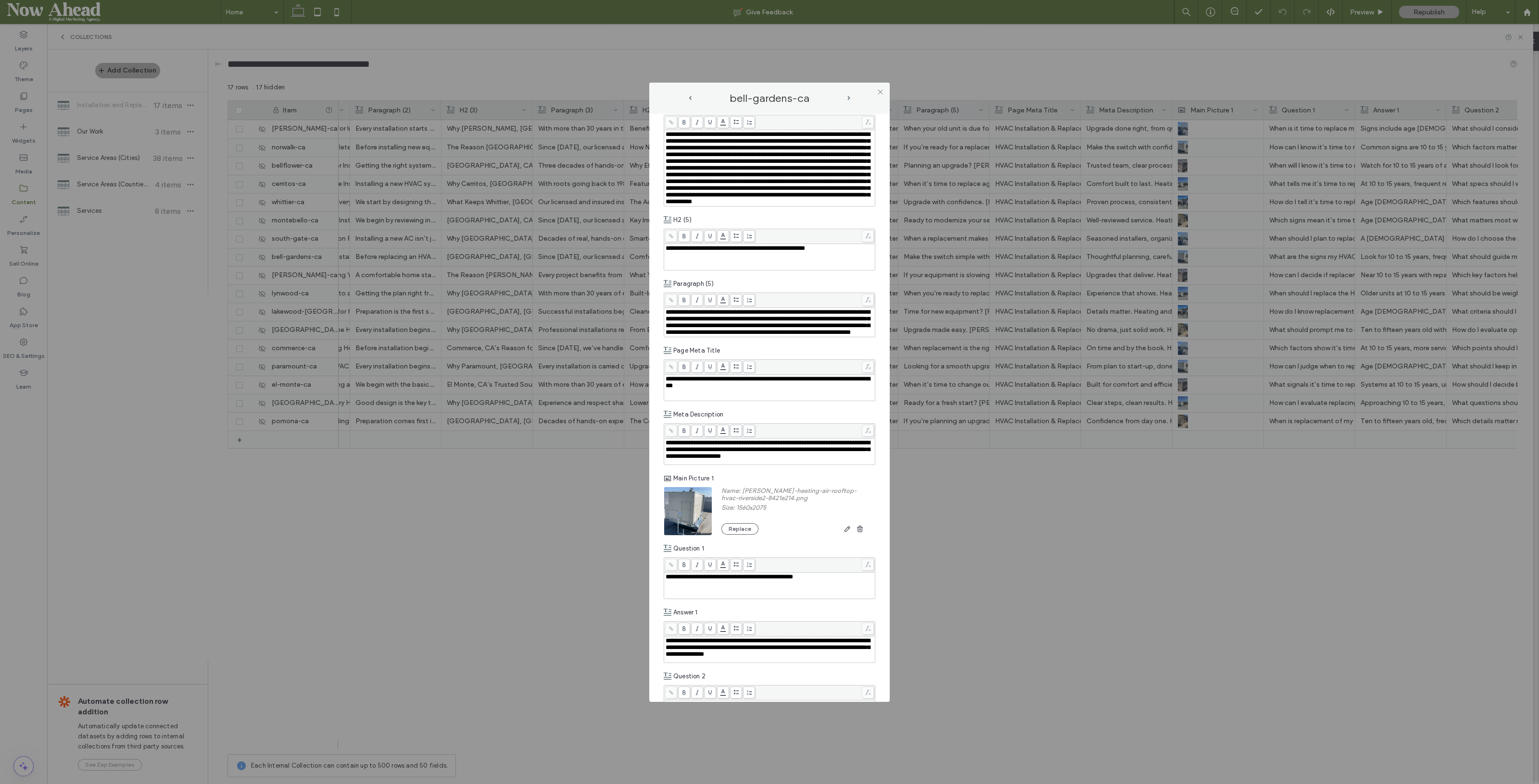
click at [848, 96] on span "next-arrow" at bounding box center [848, 98] width 3 height 4
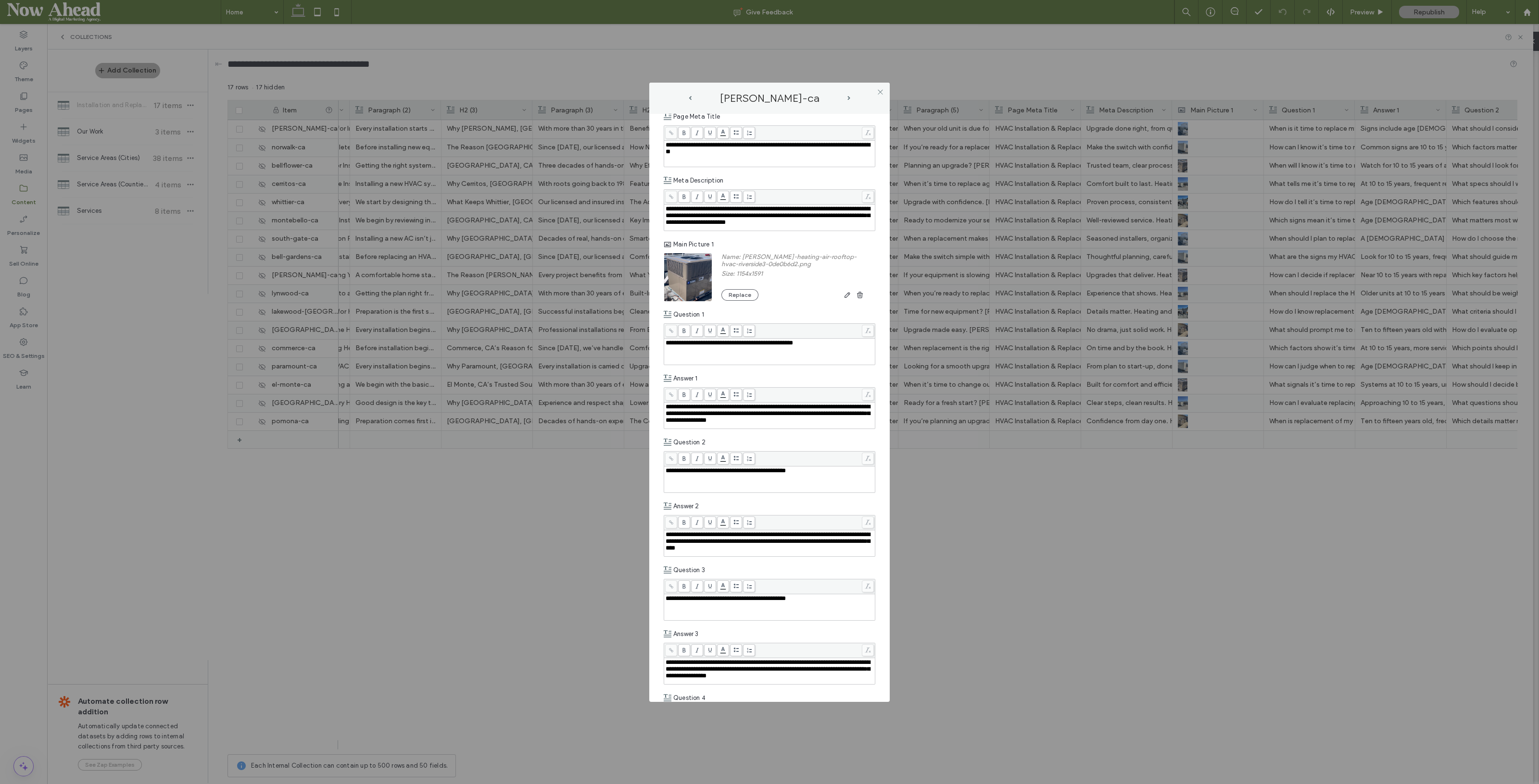
scroll to position [1321, 0]
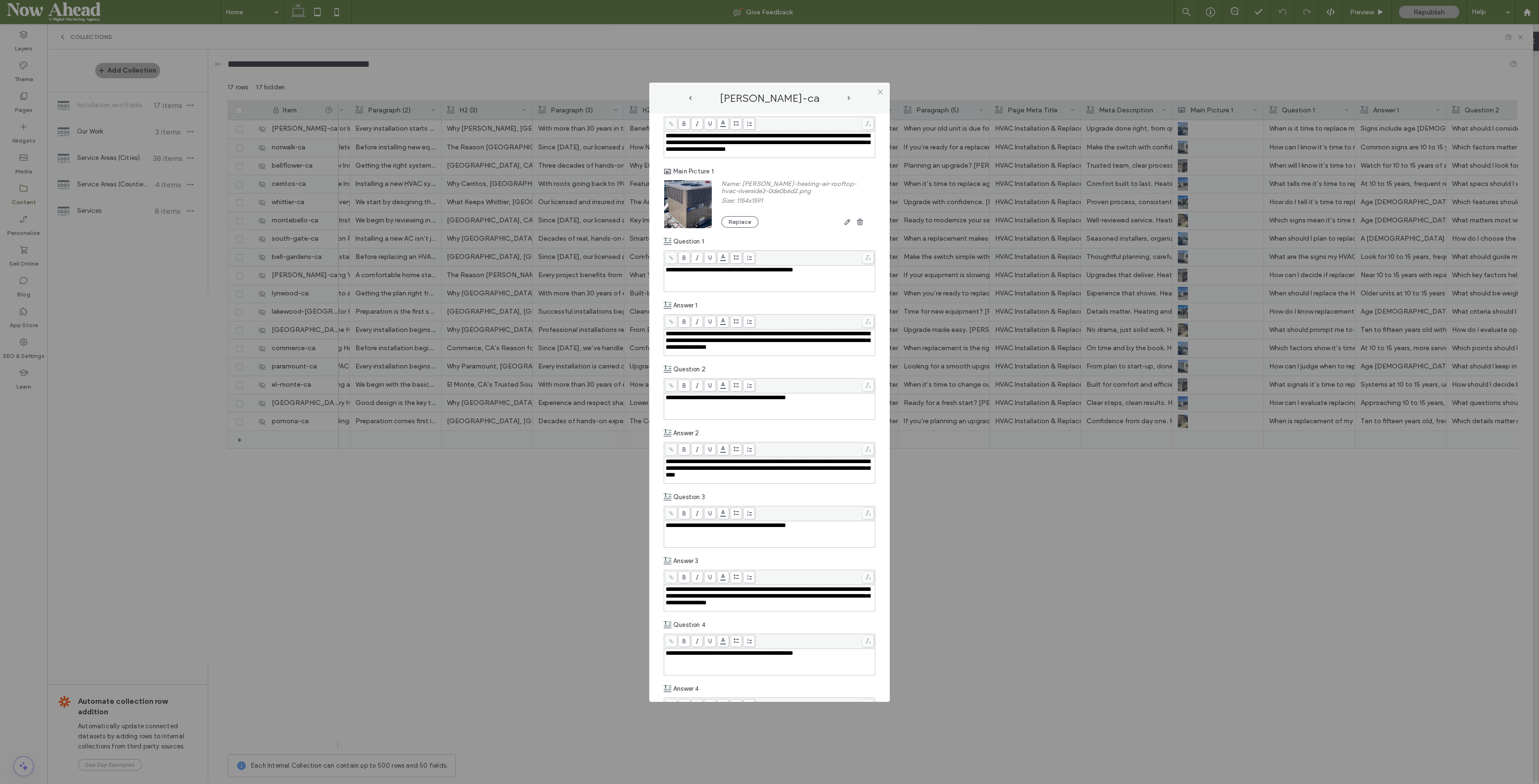
click at [849, 100] on div "[PERSON_NAME]-ca" at bounding box center [769, 99] width 164 height 12
click at [849, 98] on span "next-arrow" at bounding box center [848, 98] width 3 height 4
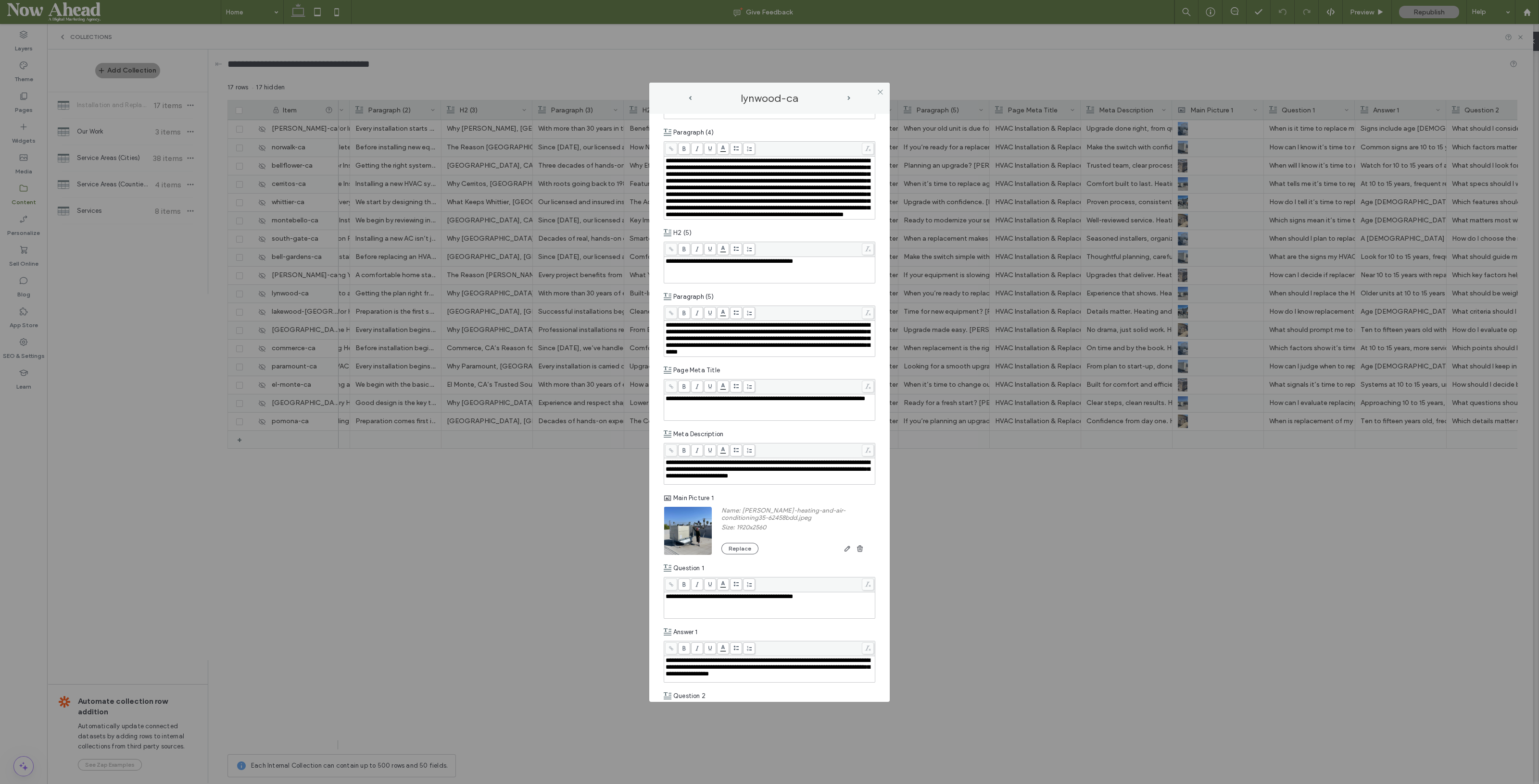
scroll to position [1021, 0]
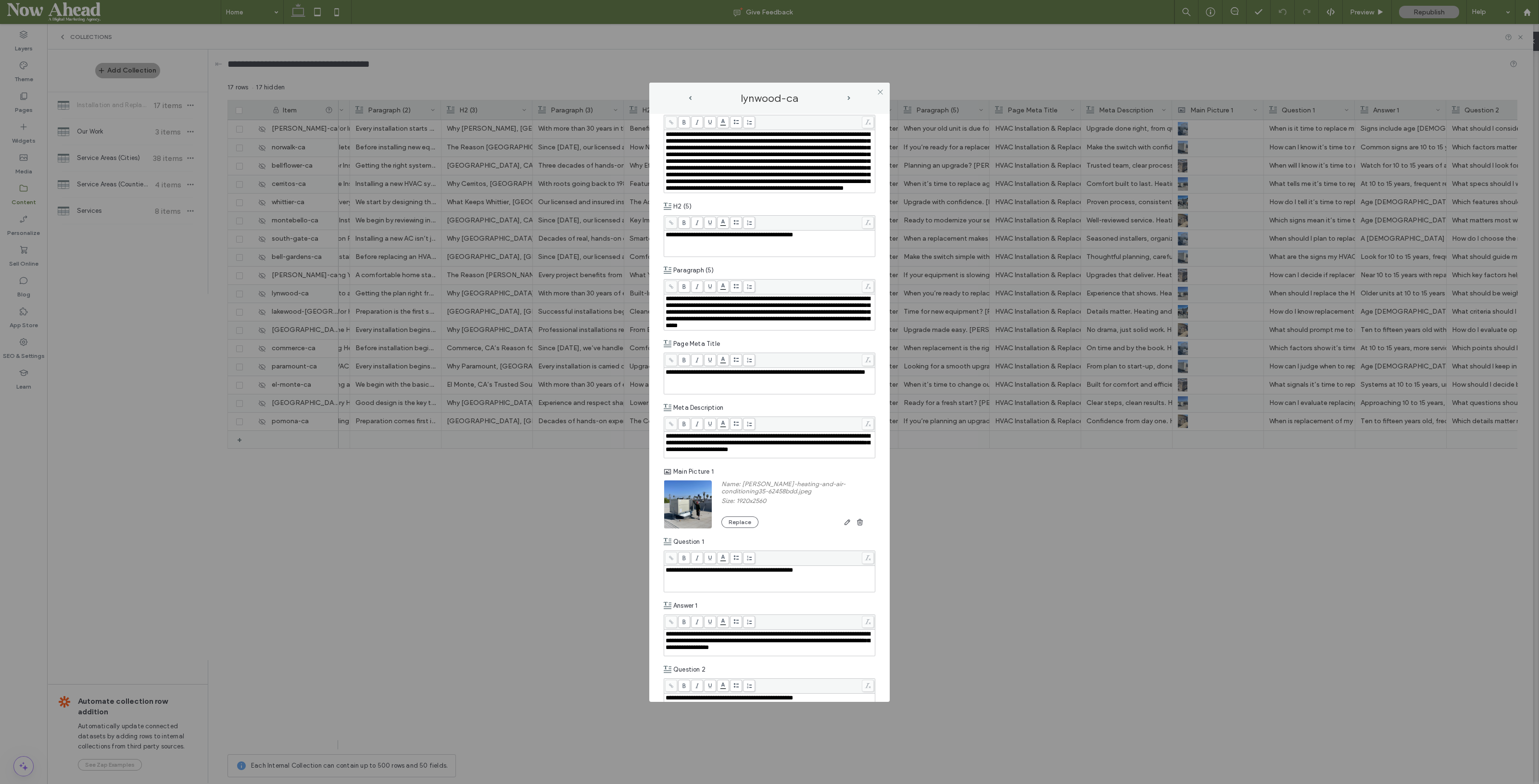
click at [848, 96] on span "next-arrow" at bounding box center [848, 98] width 3 height 4
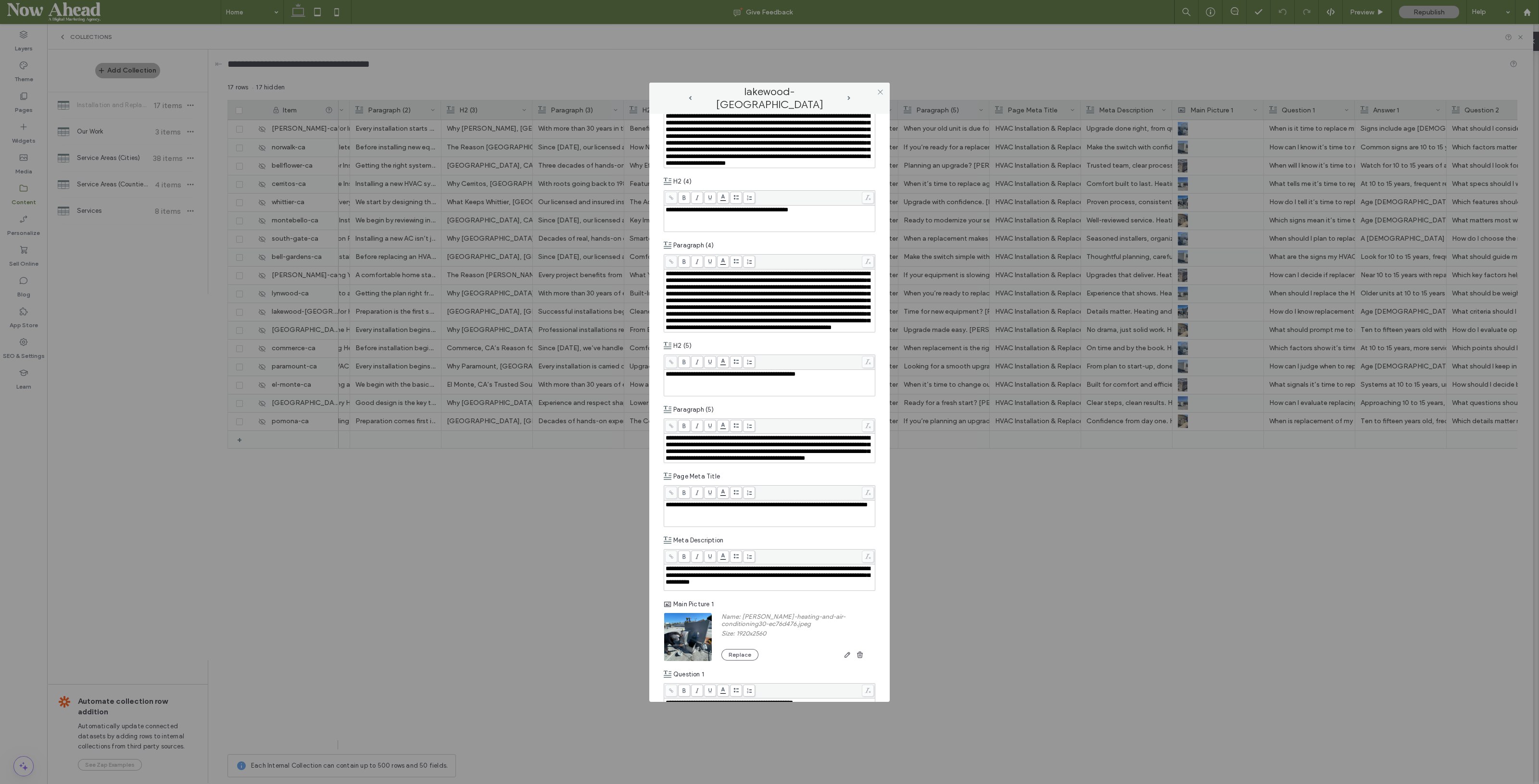
scroll to position [961, 0]
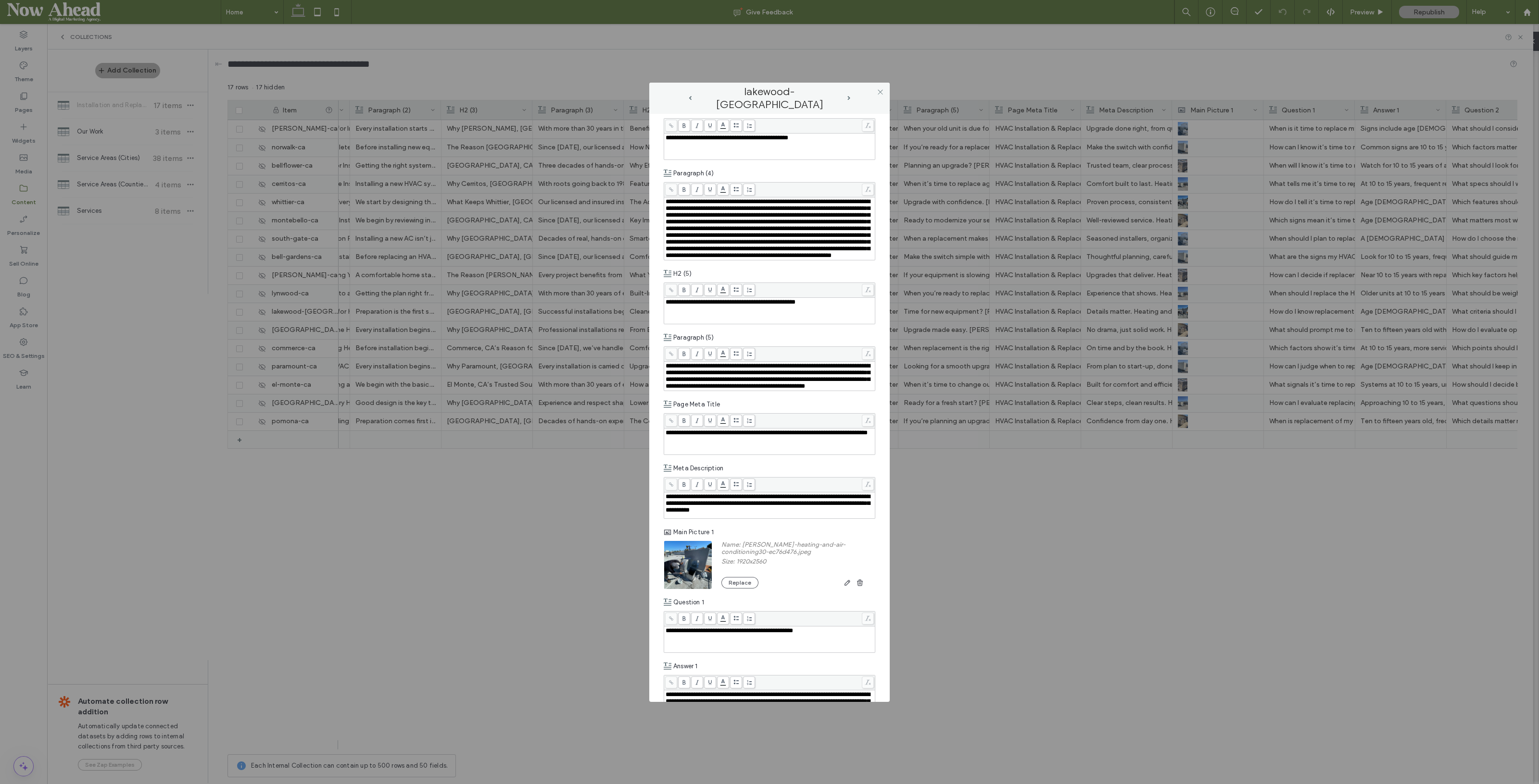
click at [847, 98] on span "next-arrow" at bounding box center [848, 98] width 3 height 4
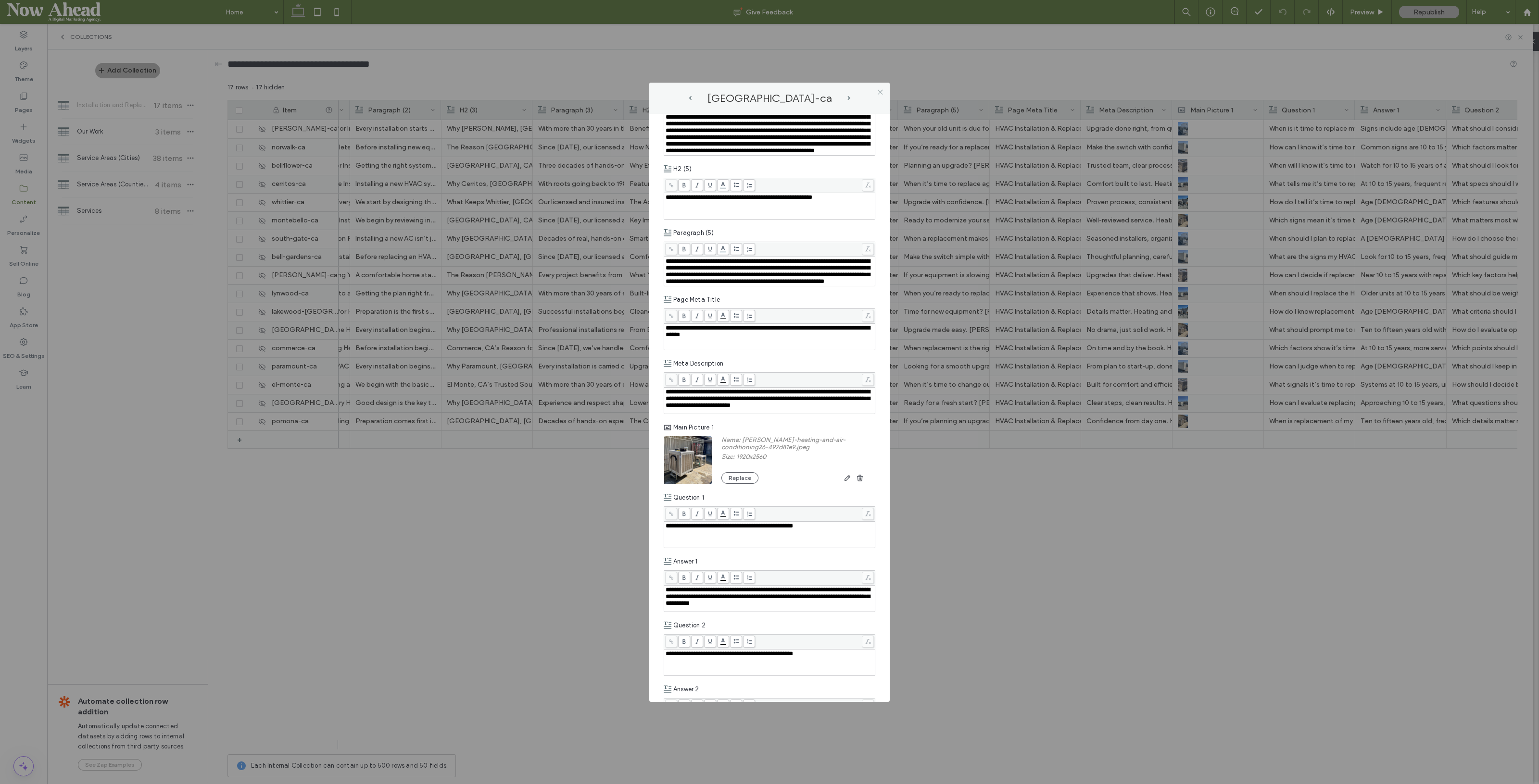
scroll to position [1082, 0]
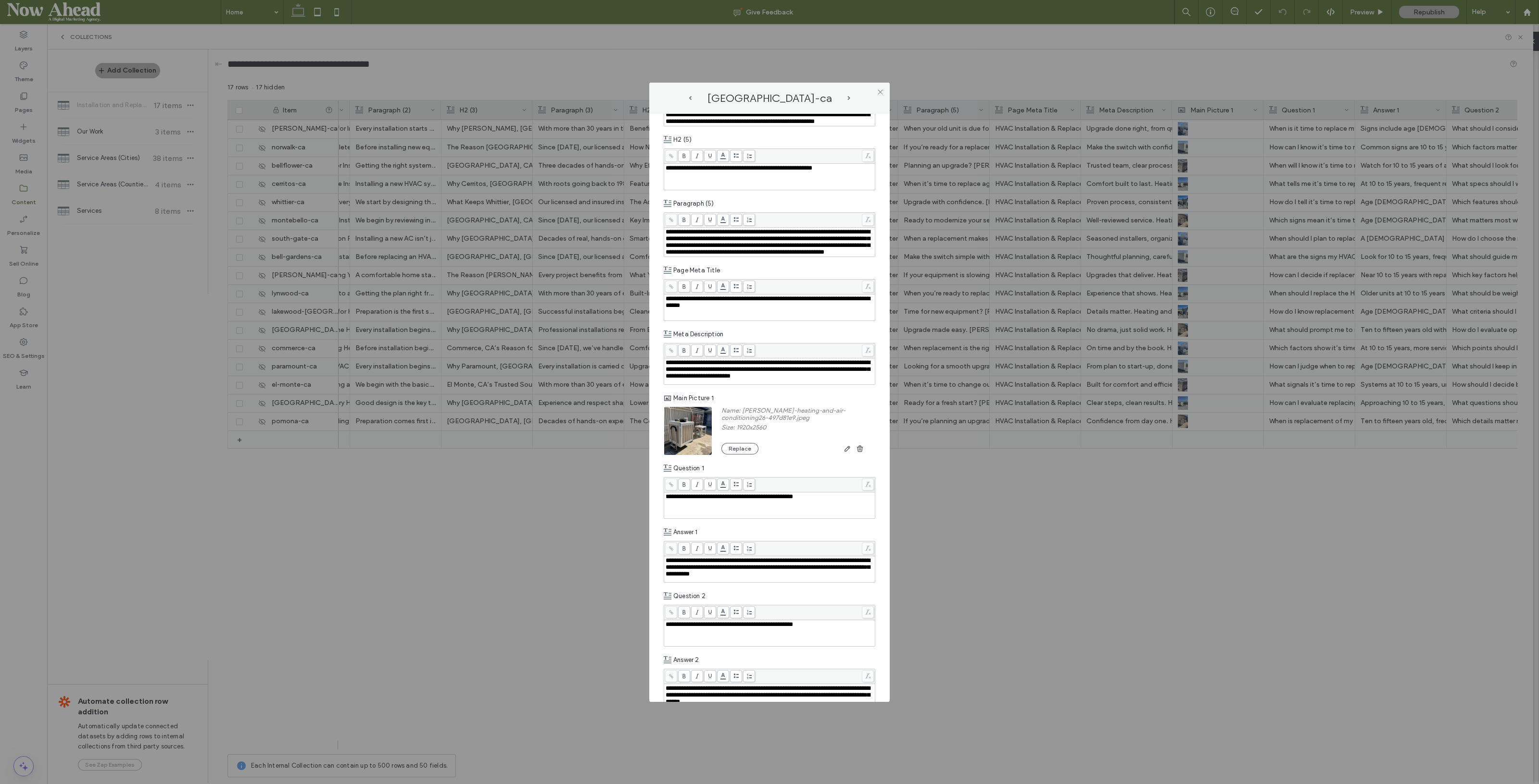
click at [849, 97] on span "next-arrow" at bounding box center [848, 98] width 3 height 4
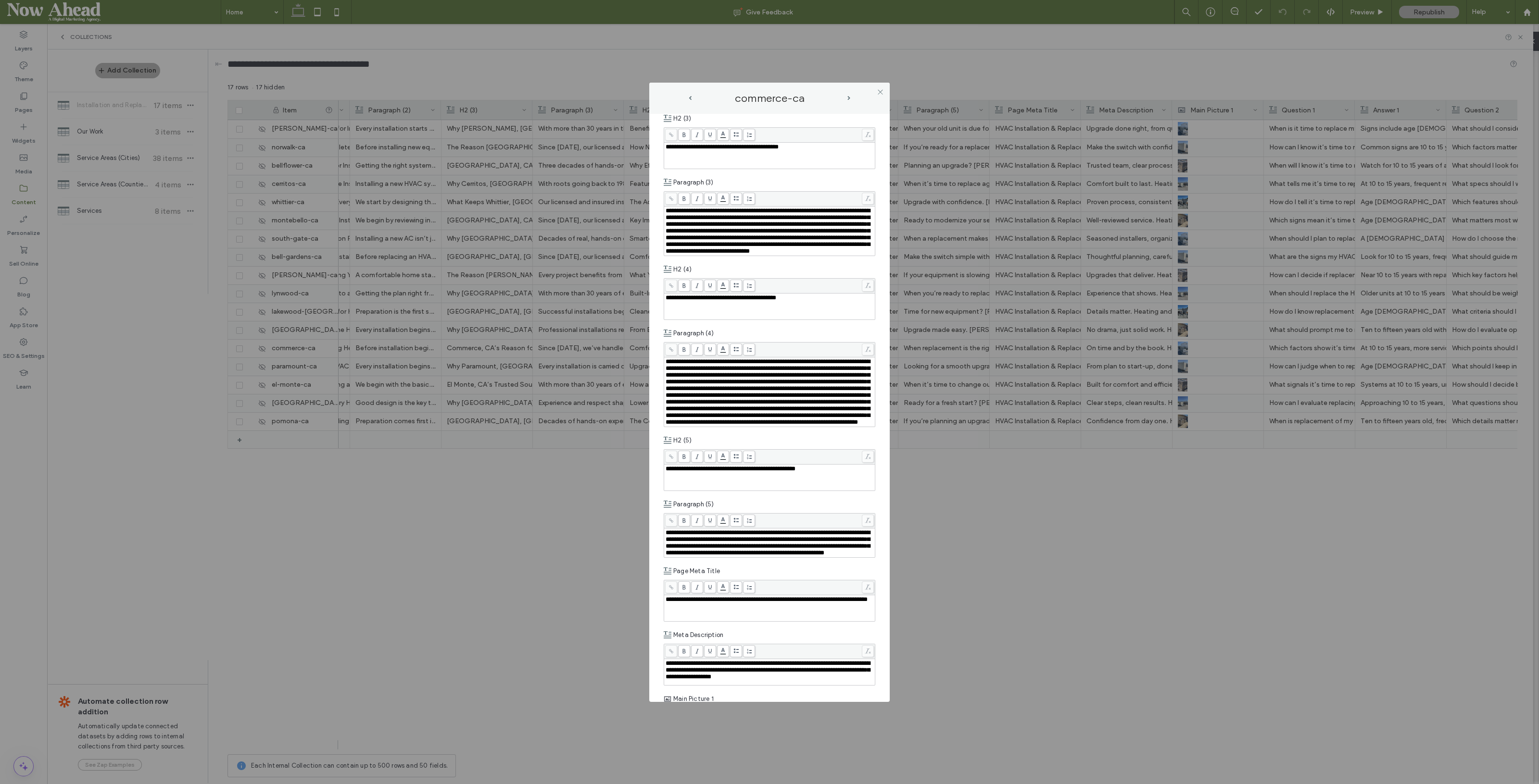
scroll to position [901, 0]
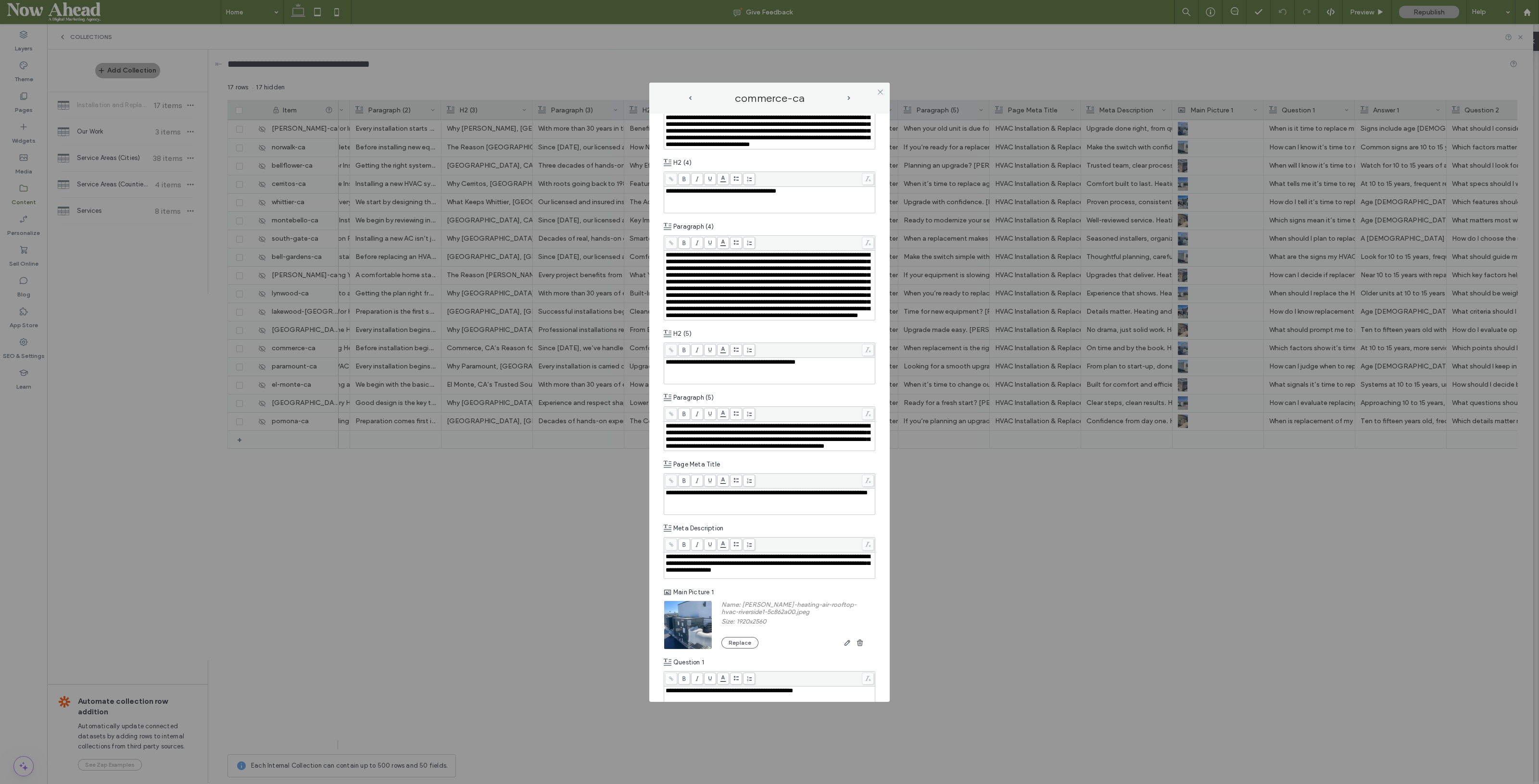
click at [849, 97] on span "next-arrow" at bounding box center [848, 98] width 3 height 4
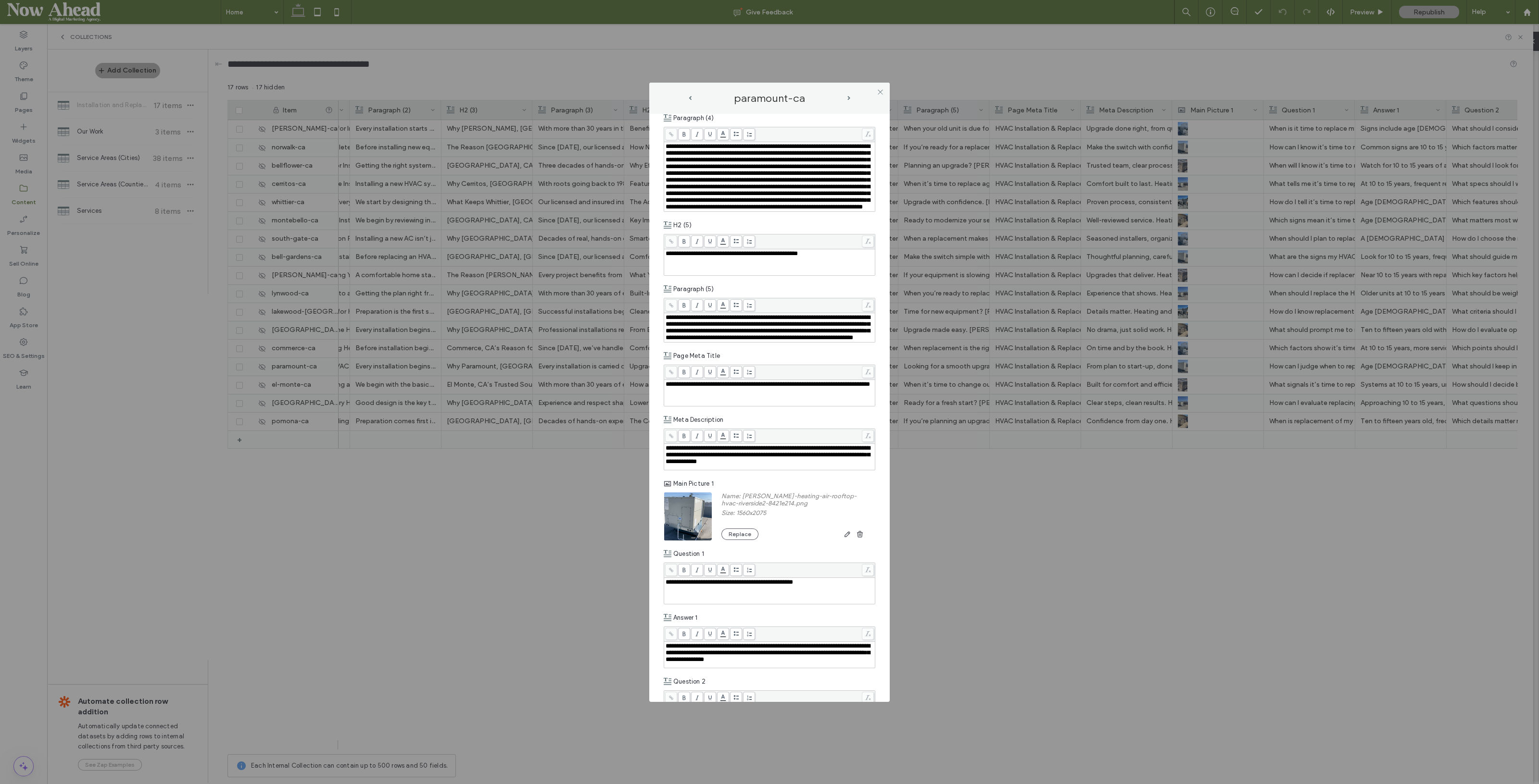
scroll to position [1021, 0]
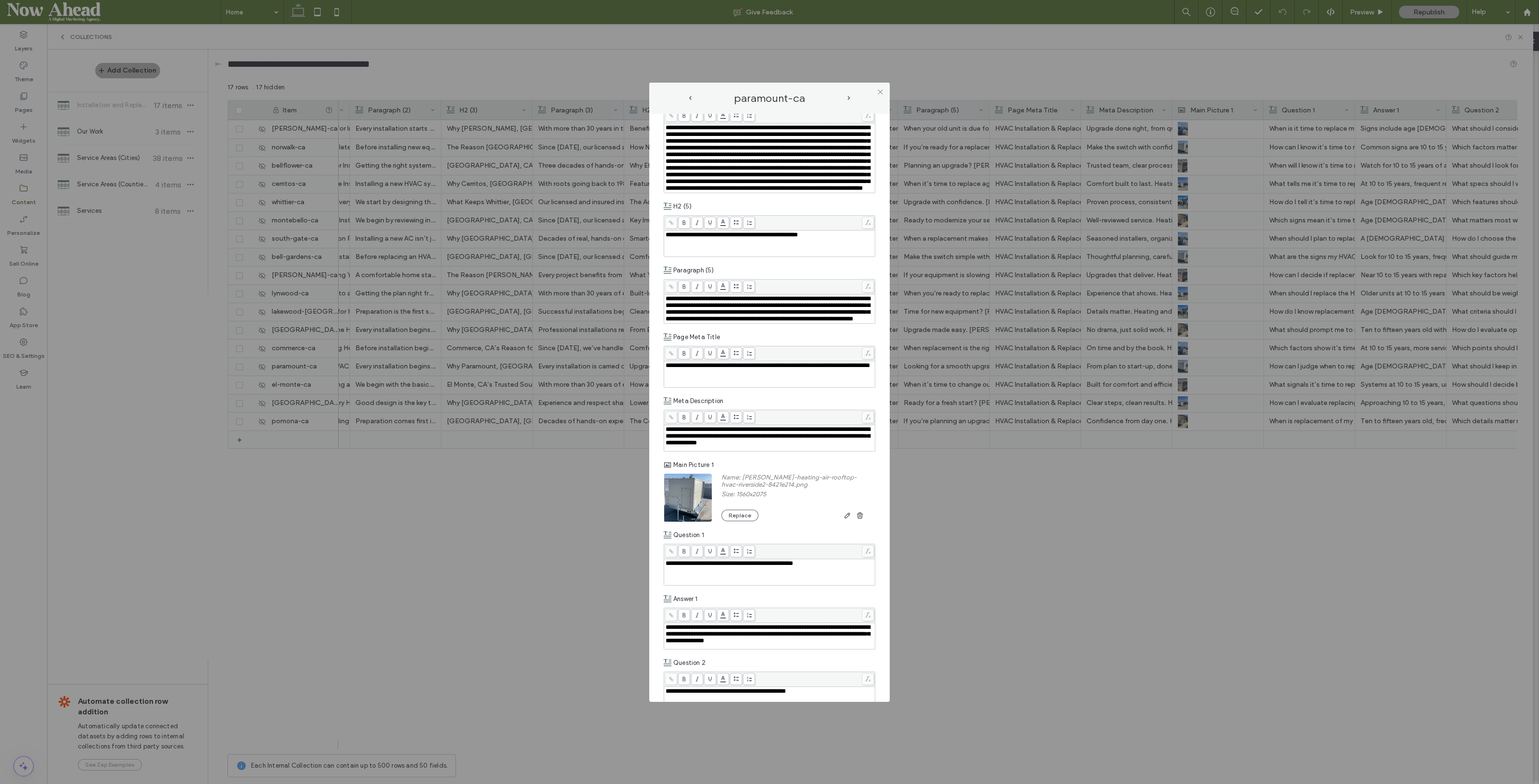
click at [848, 96] on span "next-arrow" at bounding box center [848, 98] width 3 height 4
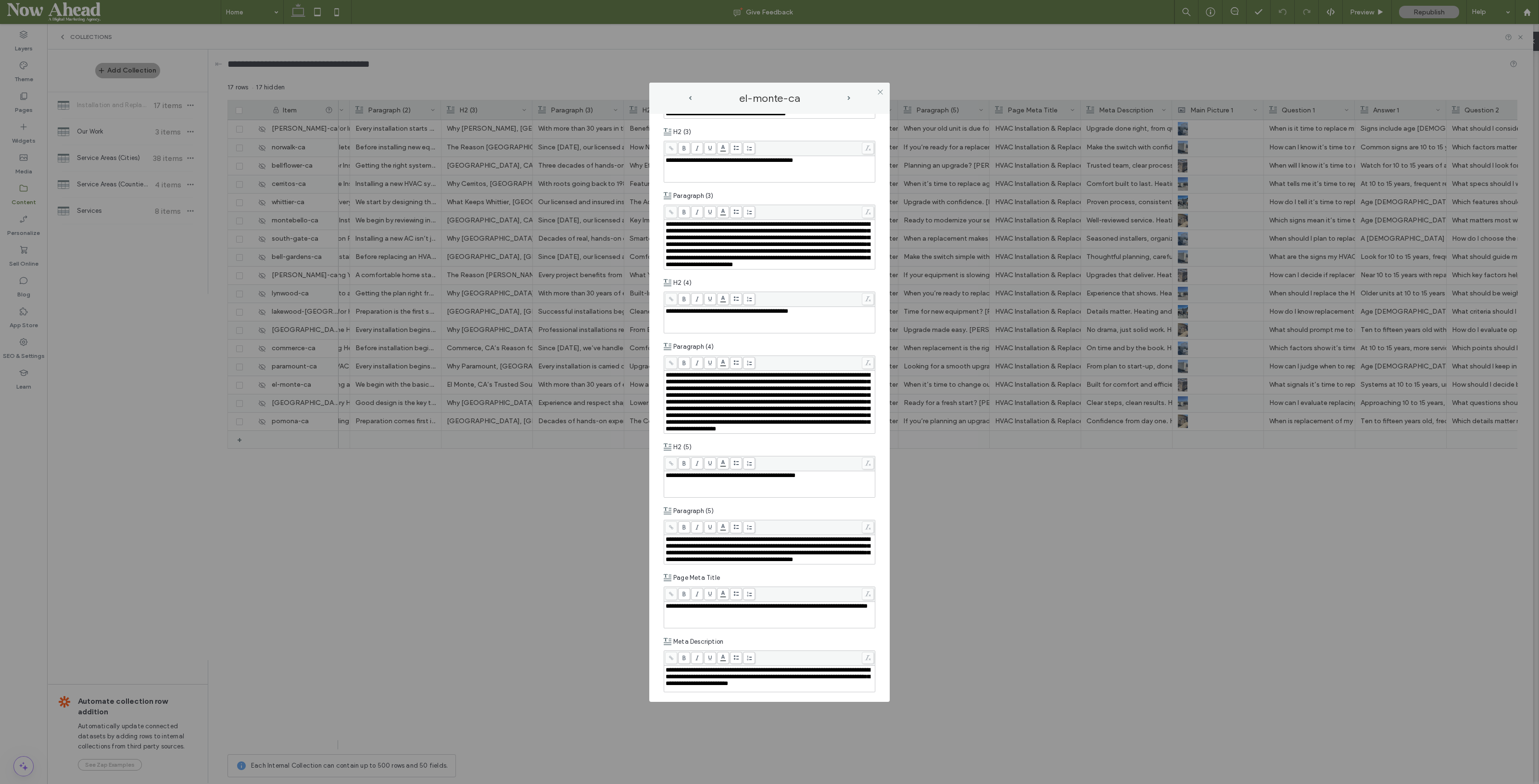
scroll to position [961, 0]
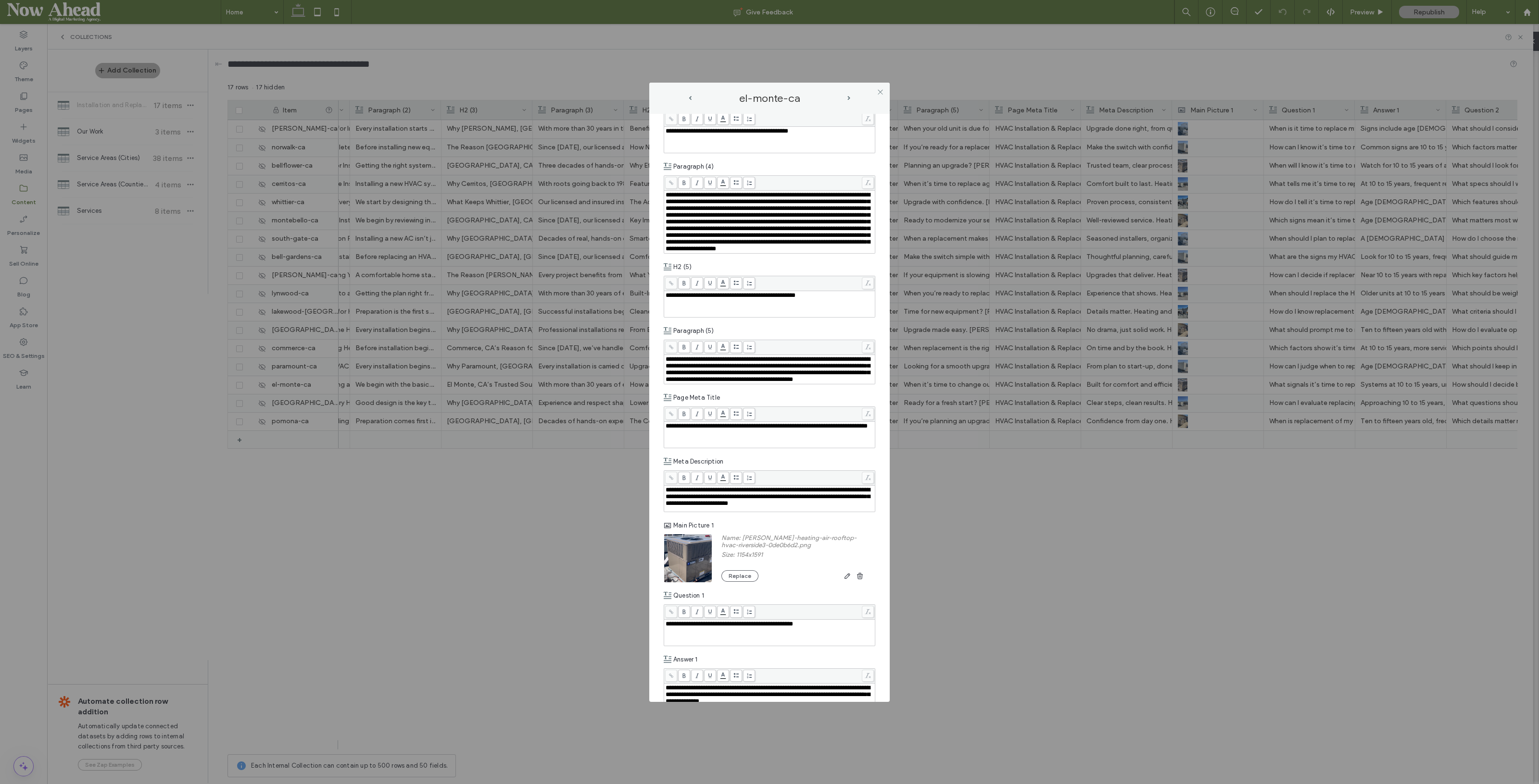
click at [849, 99] on span "next-arrow" at bounding box center [848, 98] width 3 height 4
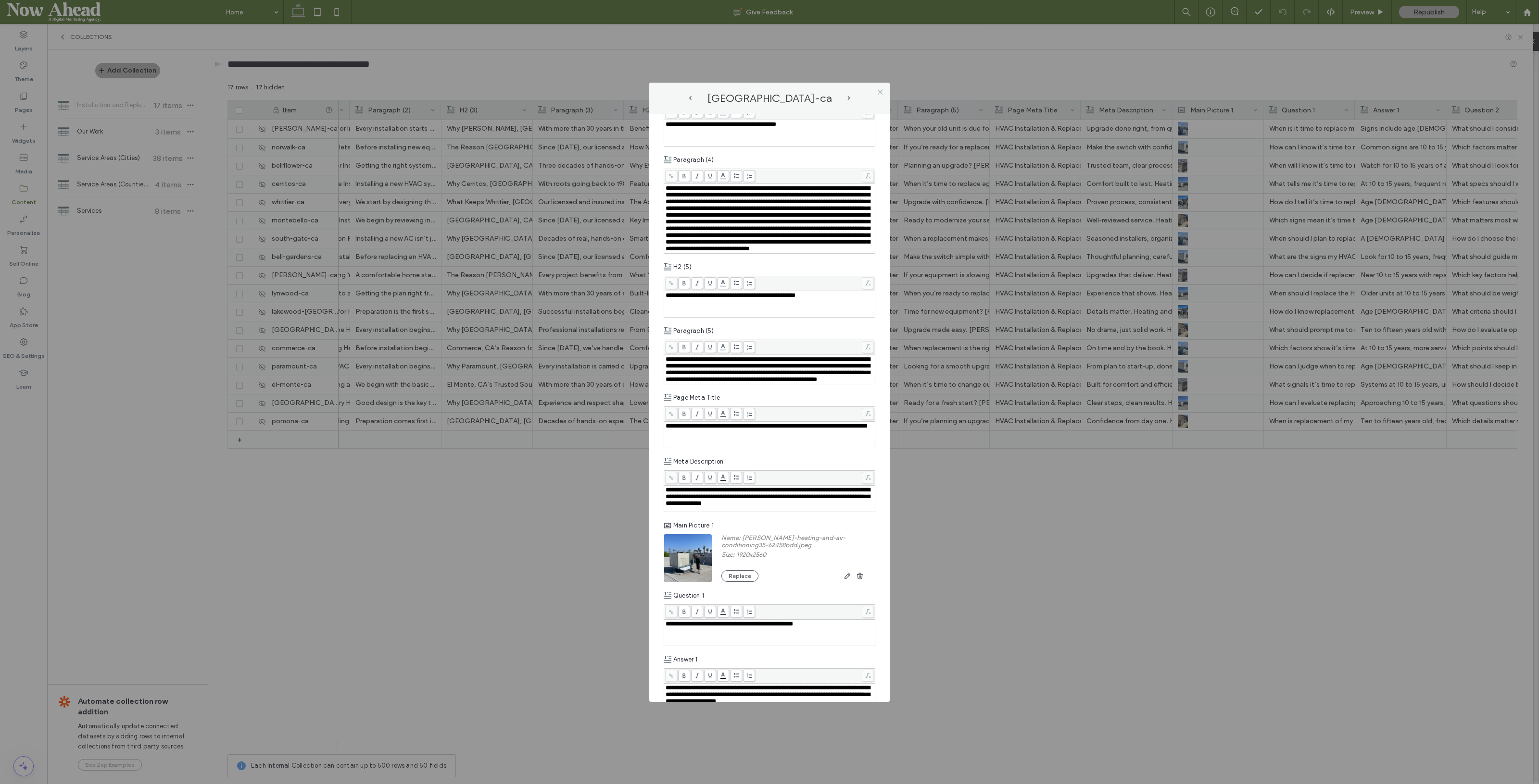
click at [847, 96] on span "next-arrow" at bounding box center [848, 98] width 3 height 4
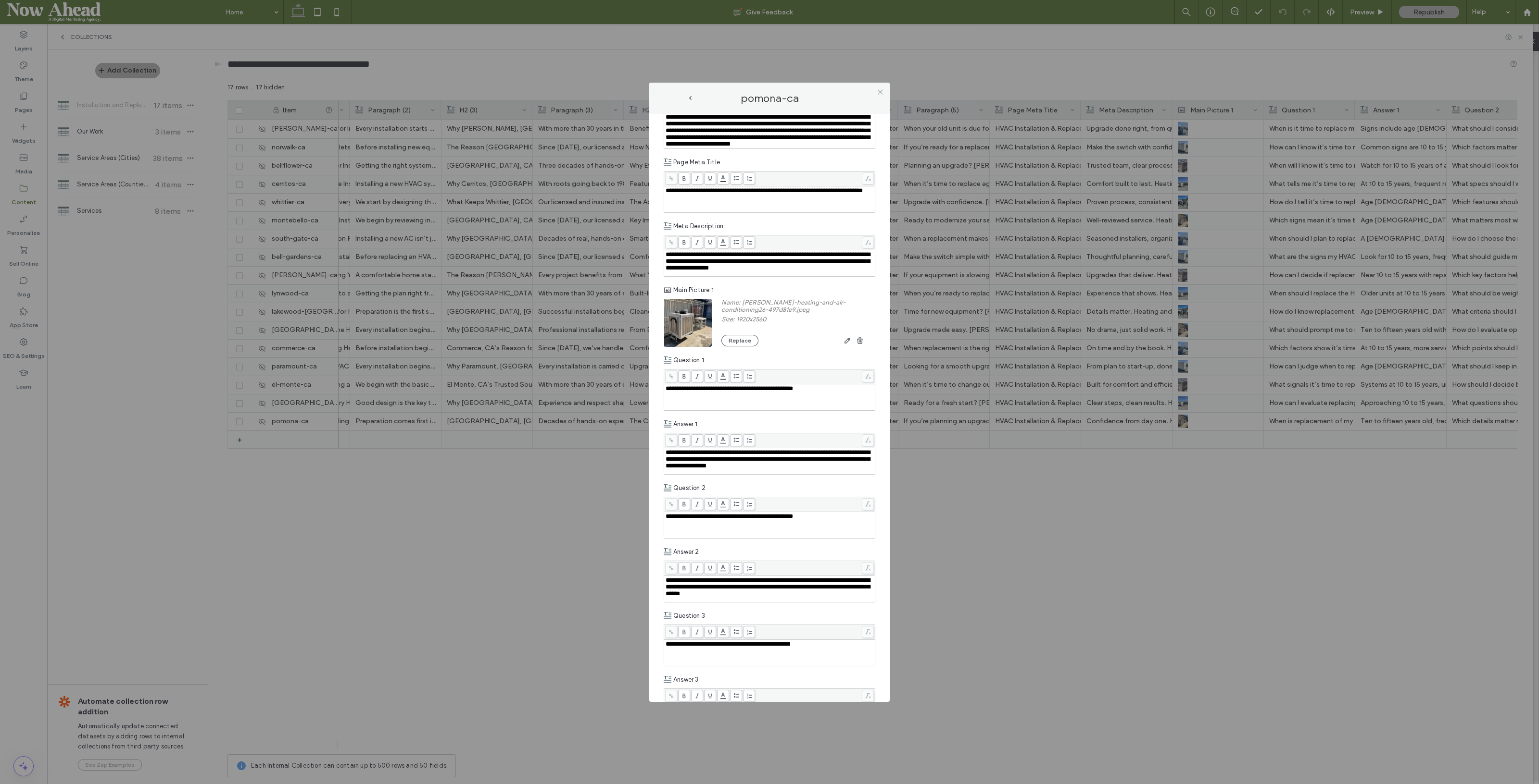
scroll to position [1201, 0]
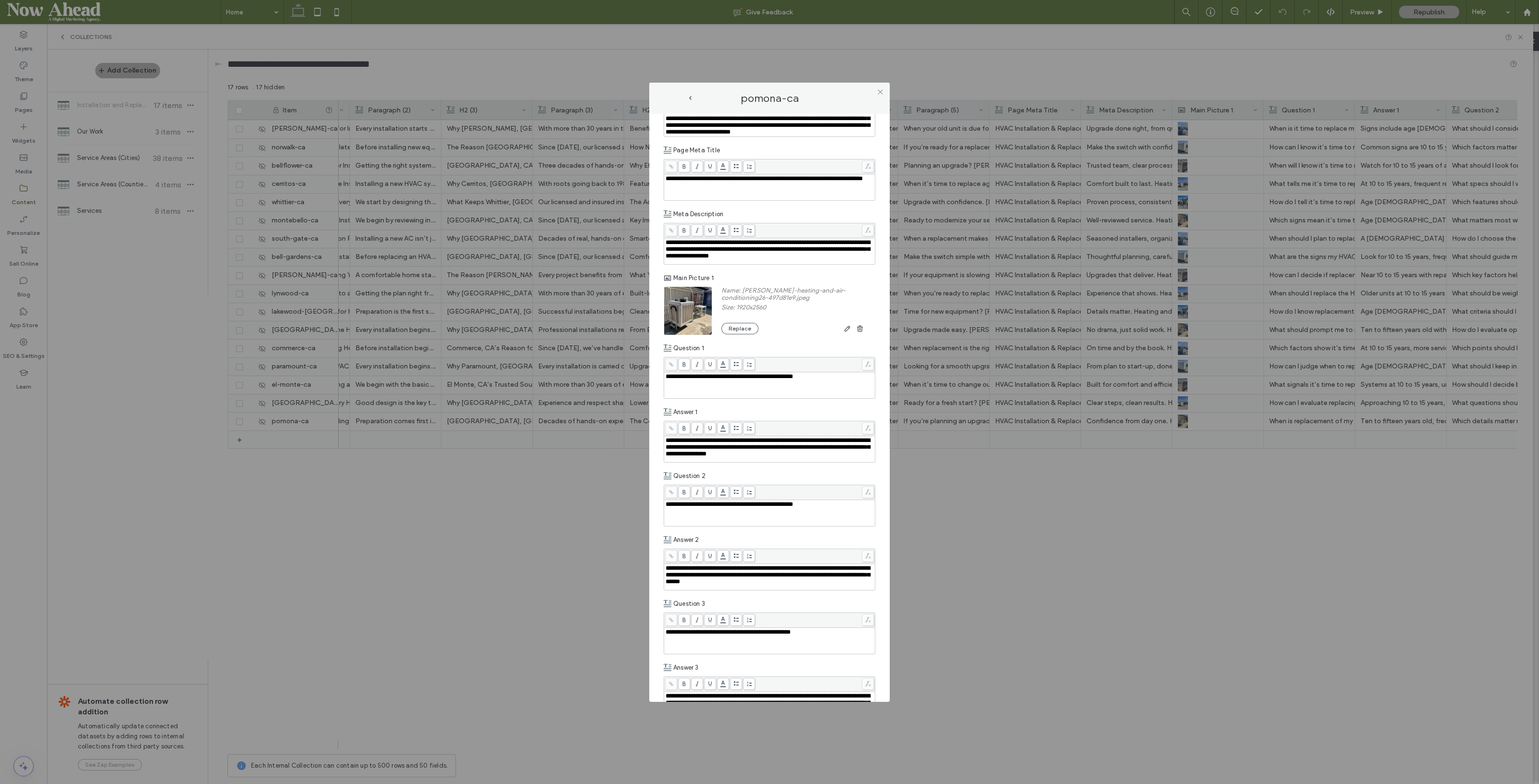
click at [880, 90] on icon at bounding box center [880, 92] width 7 height 7
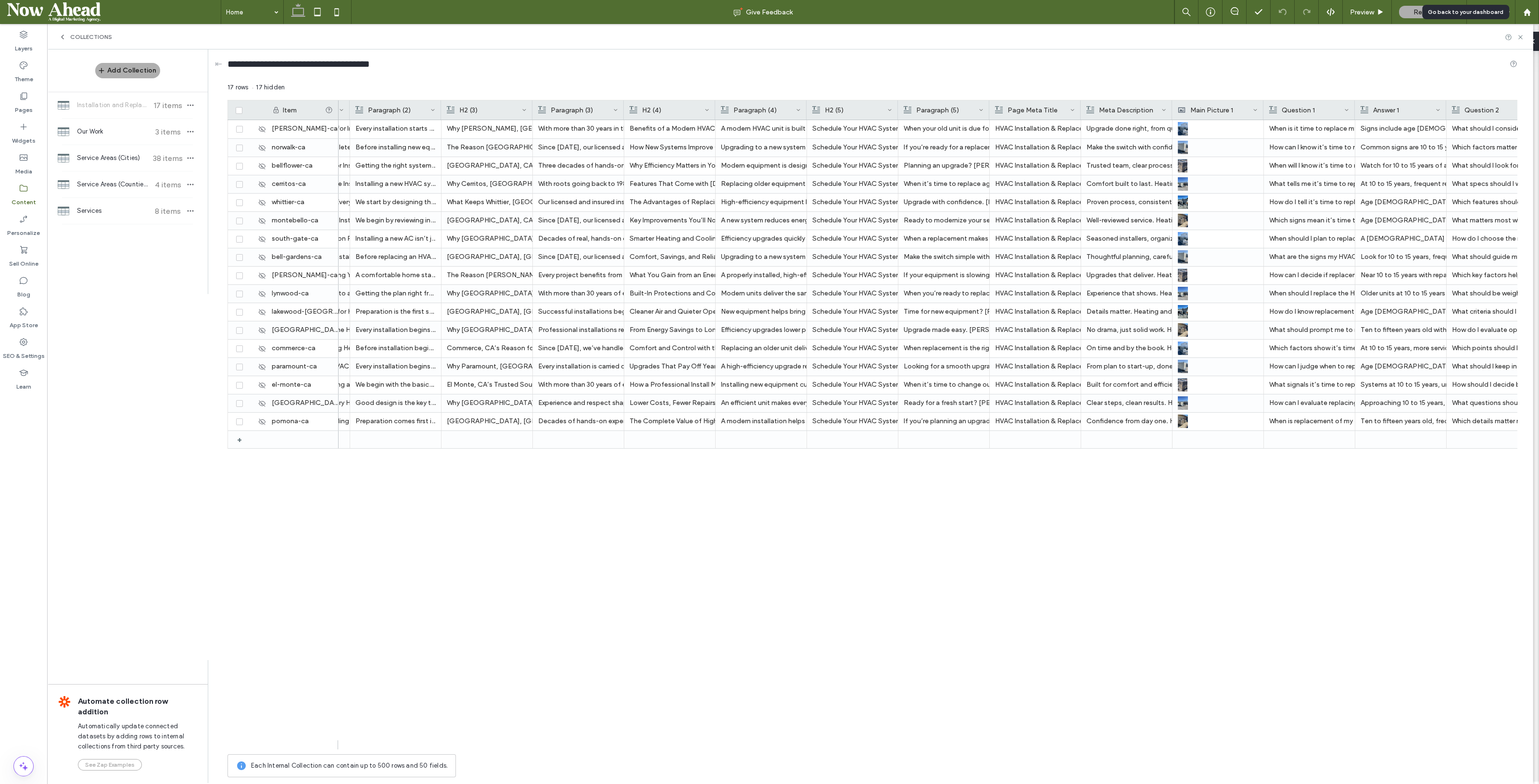
click at [1523, 14] on icon at bounding box center [1527, 12] width 8 height 8
